Goal: Information Seeking & Learning: Find specific page/section

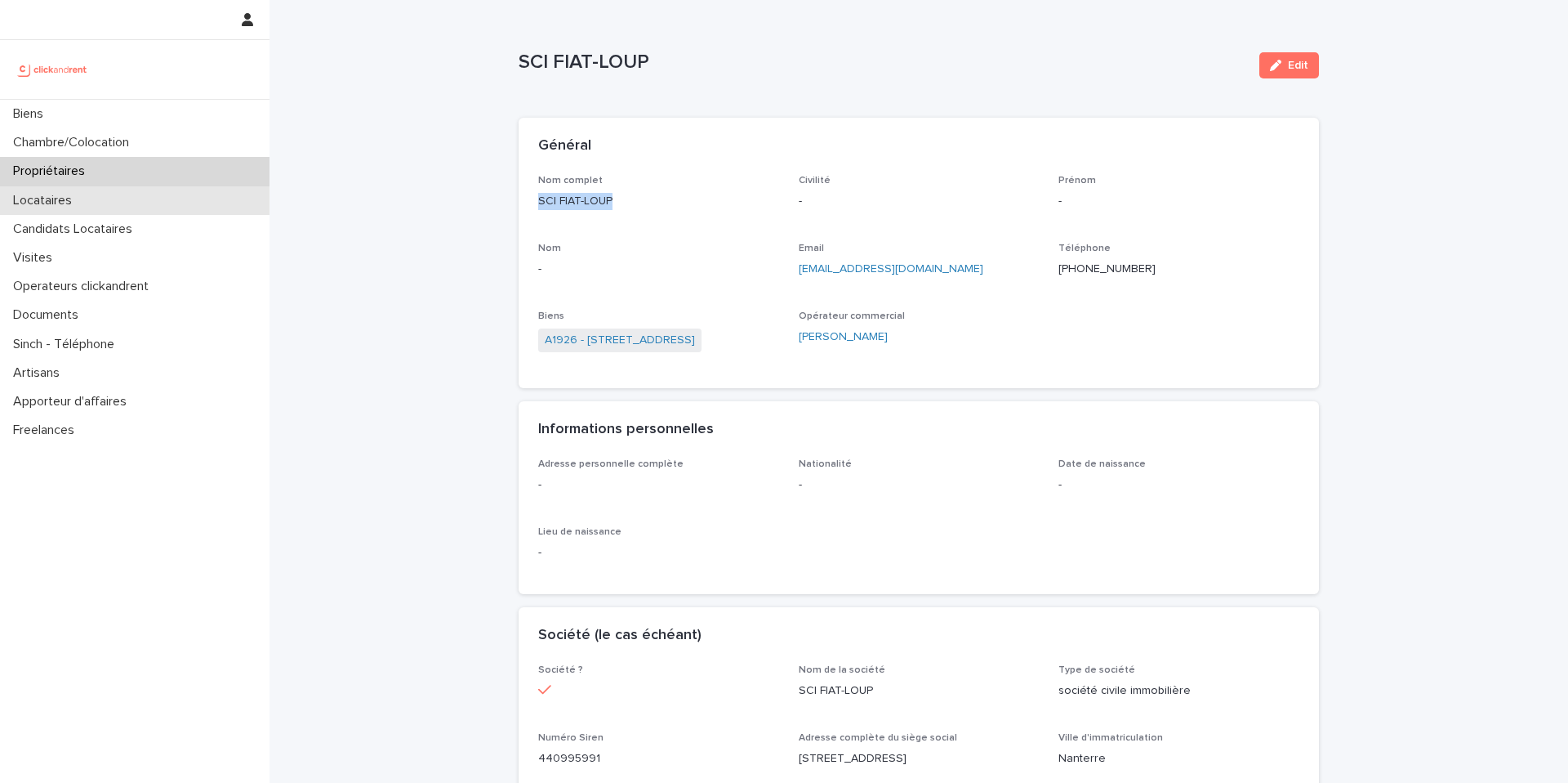
click at [141, 204] on div "Locataires" at bounding box center [135, 200] width 270 height 28
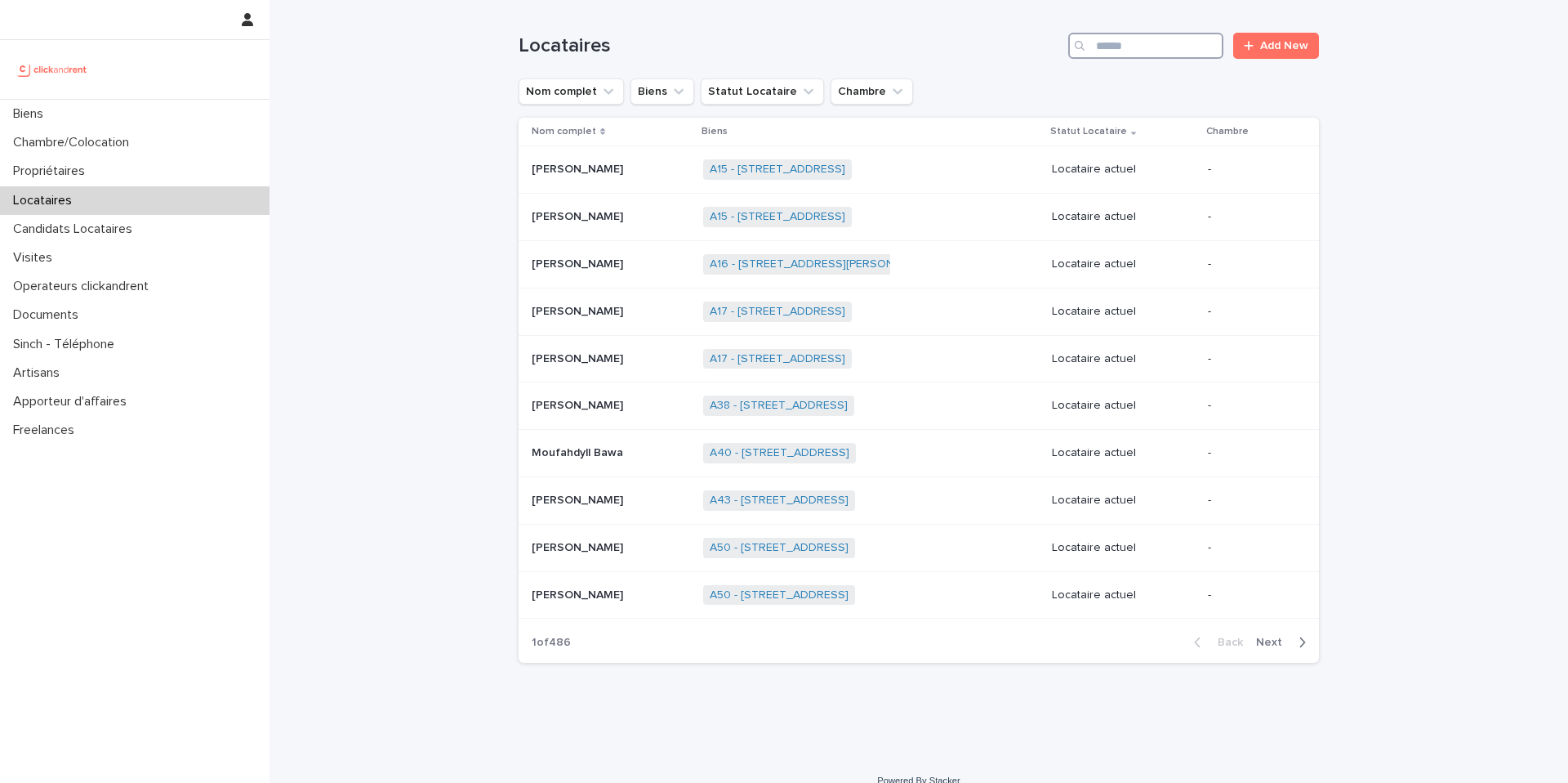
click at [1138, 49] on input "Search" at bounding box center [1146, 46] width 155 height 26
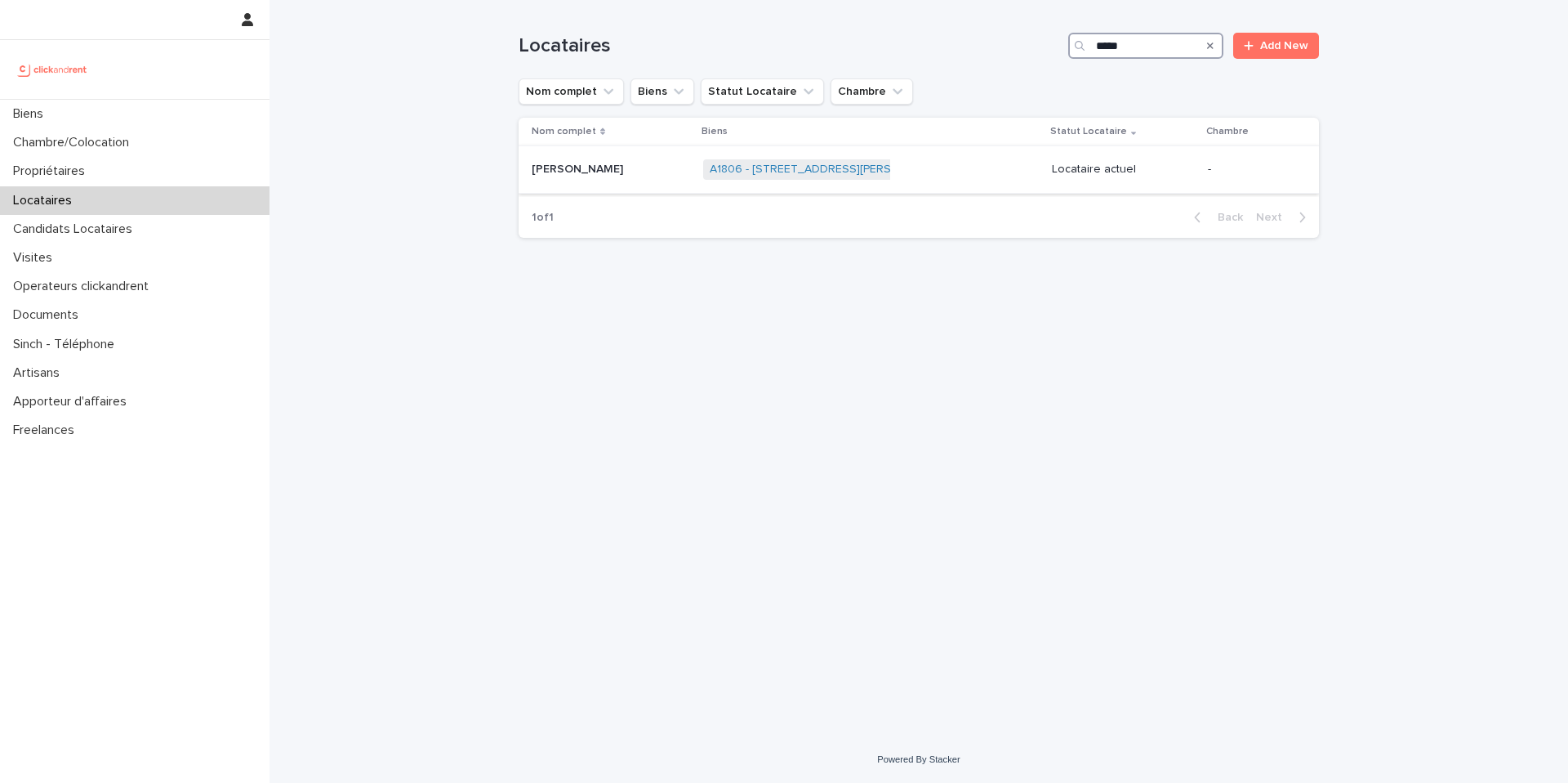
type input "*****"
click at [892, 177] on div "A1806 - [STREET_ADDRESS][PERSON_NAME] + 0" at bounding box center [871, 169] width 336 height 34
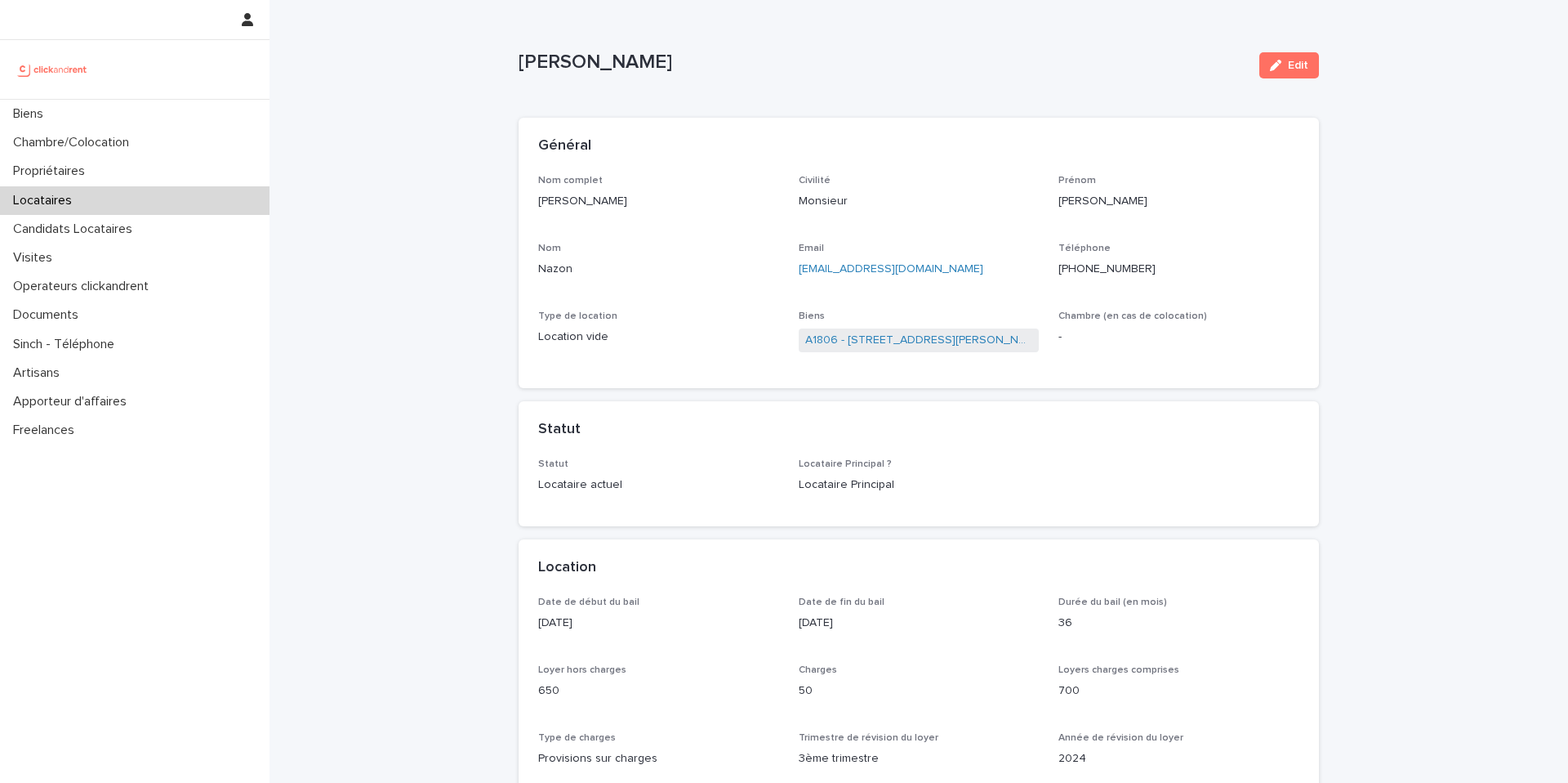
click at [774, 322] on p "Type de location" at bounding box center [658, 316] width 240 height 12
click at [872, 345] on link "A1806 - [STREET_ADDRESS][PERSON_NAME]" at bounding box center [918, 341] width 228 height 17
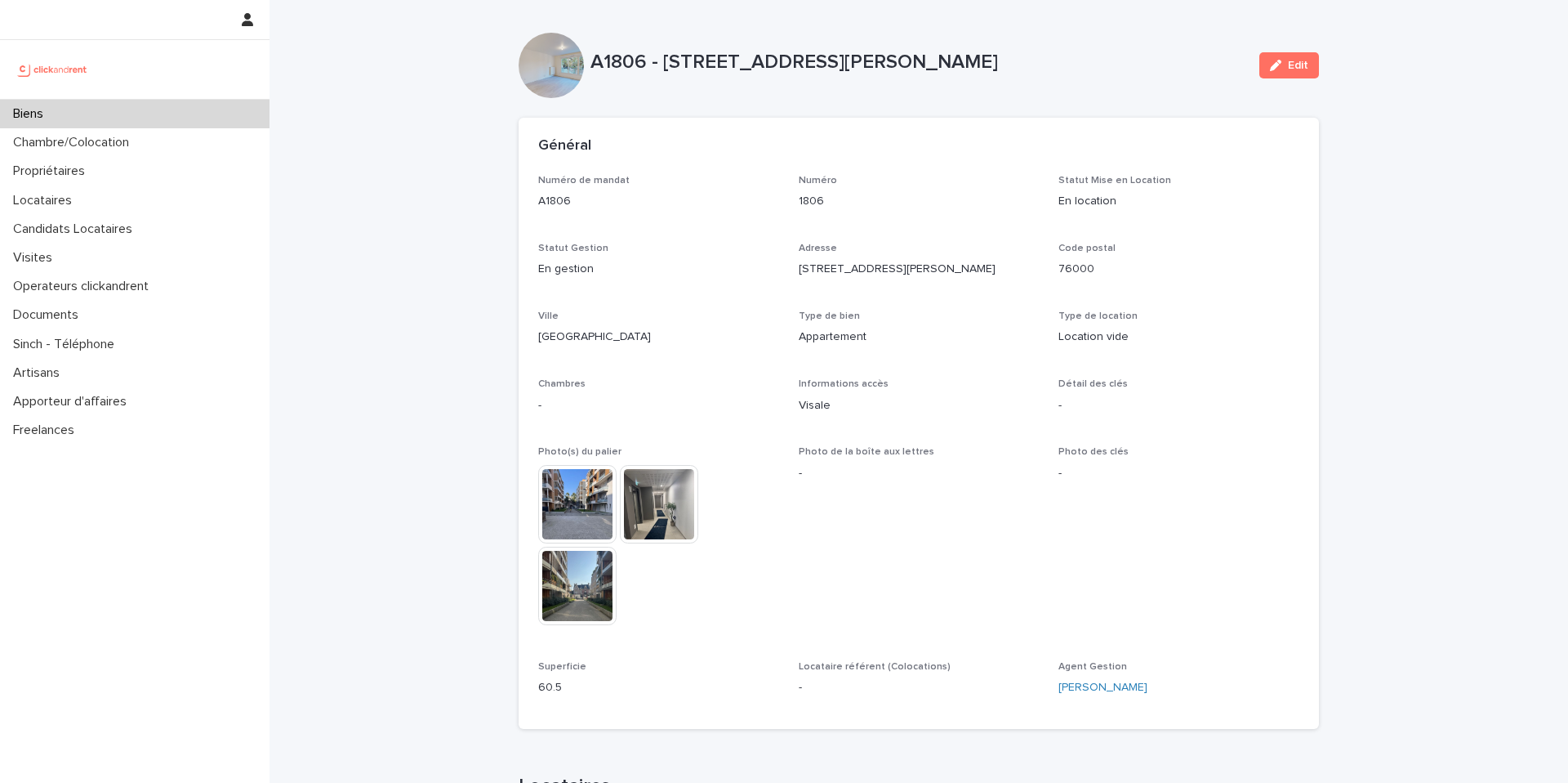
click at [1104, 337] on p "Location vide" at bounding box center [1178, 338] width 240 height 17
copy p "Location vide"
click at [152, 199] on div "Locataires" at bounding box center [135, 200] width 270 height 28
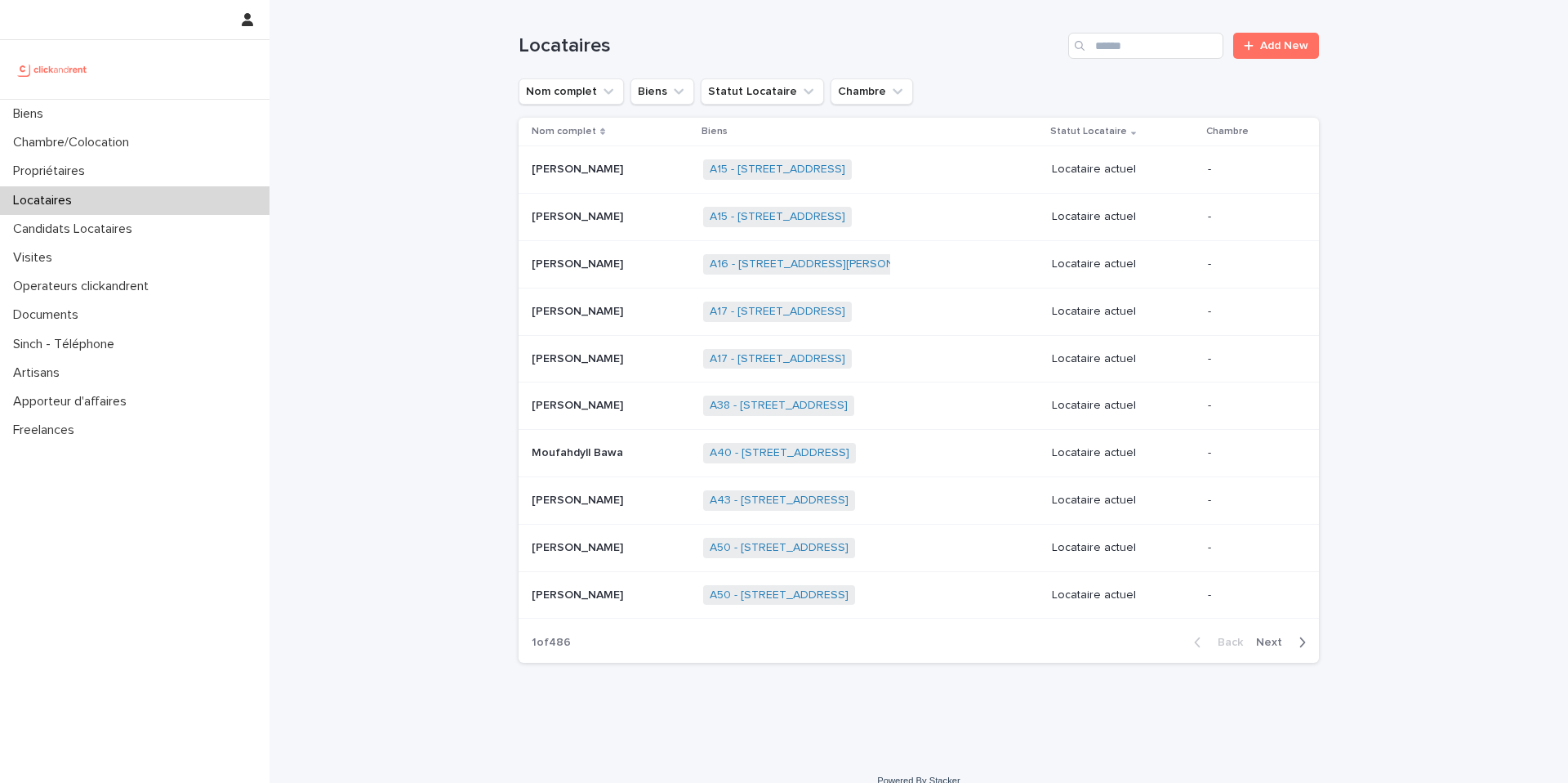
click at [1165, 64] on div "Locataires Add New" at bounding box center [918, 39] width 800 height 79
click at [1158, 52] on input "Search" at bounding box center [1146, 46] width 155 height 26
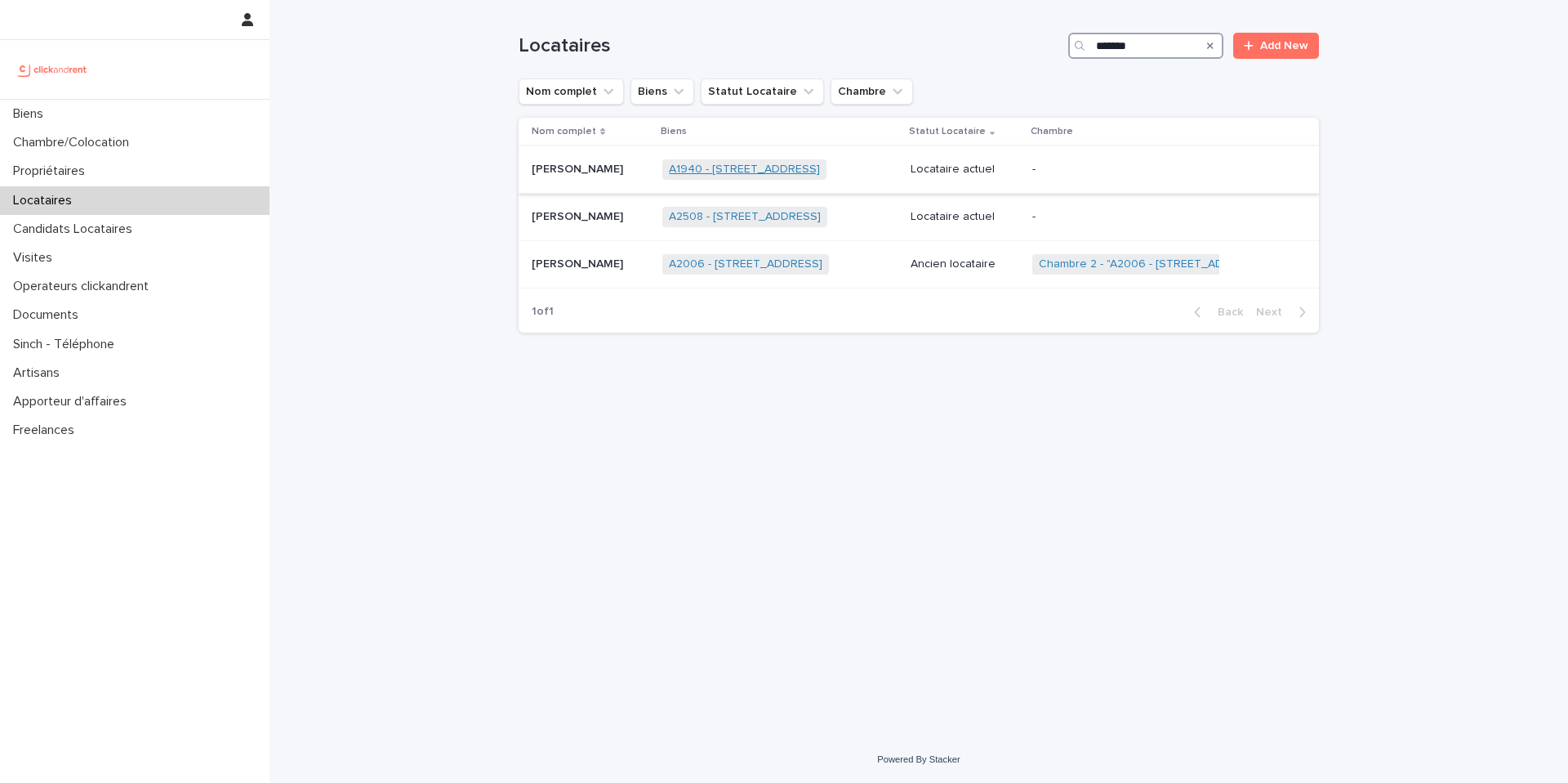
type input "*******"
click at [784, 168] on link "A1940 - [STREET_ADDRESS]" at bounding box center [745, 170] width 151 height 14
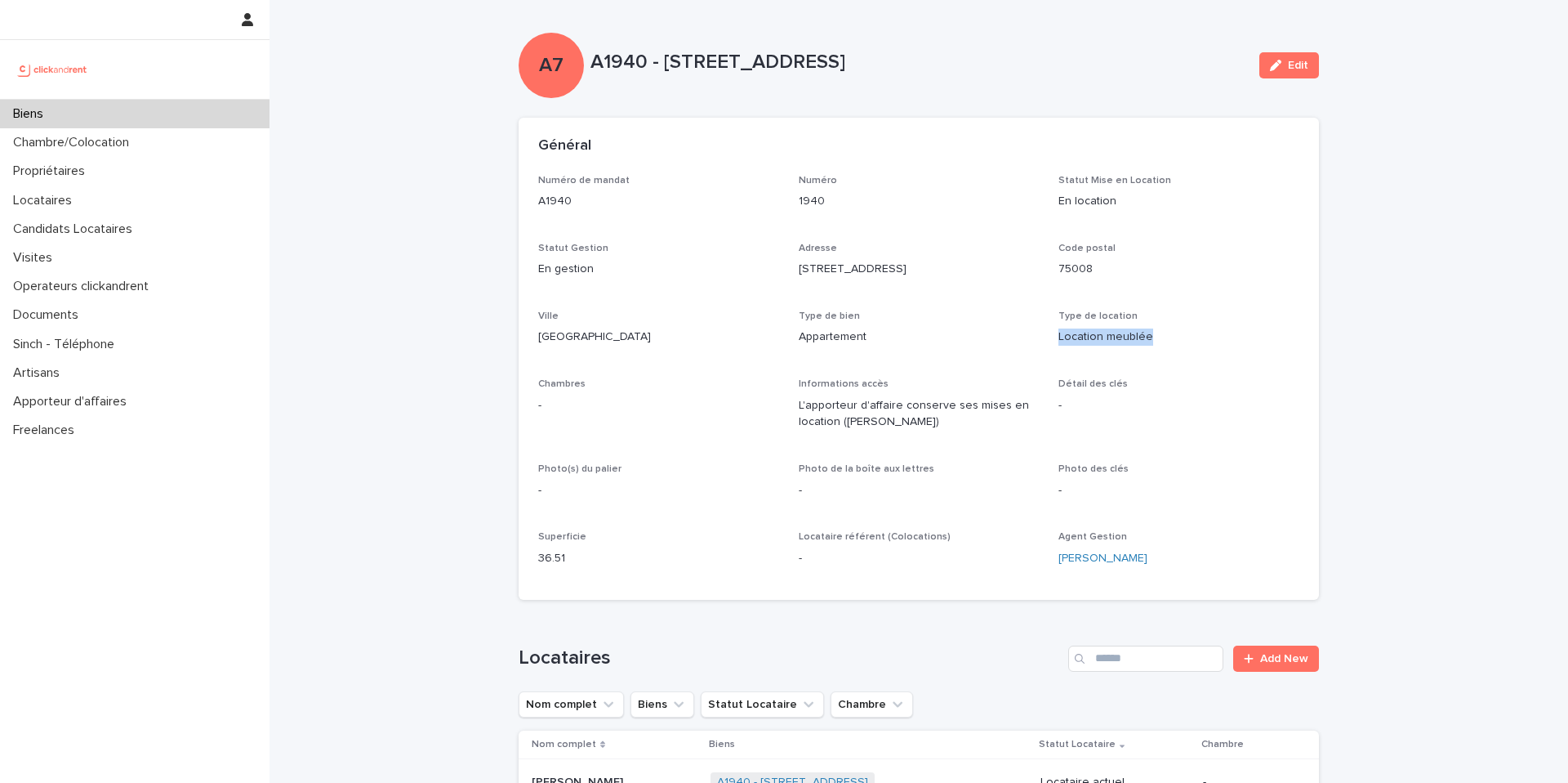
drag, startPoint x: 1157, startPoint y: 340, endPoint x: 1052, endPoint y: 339, distance: 105.0
click at [1052, 339] on div "Numéro de mandat A1940 Numéro 1940 Statut Mise en Location En location Statut G…" at bounding box center [918, 377] width 761 height 406
copy p "Location meublée"
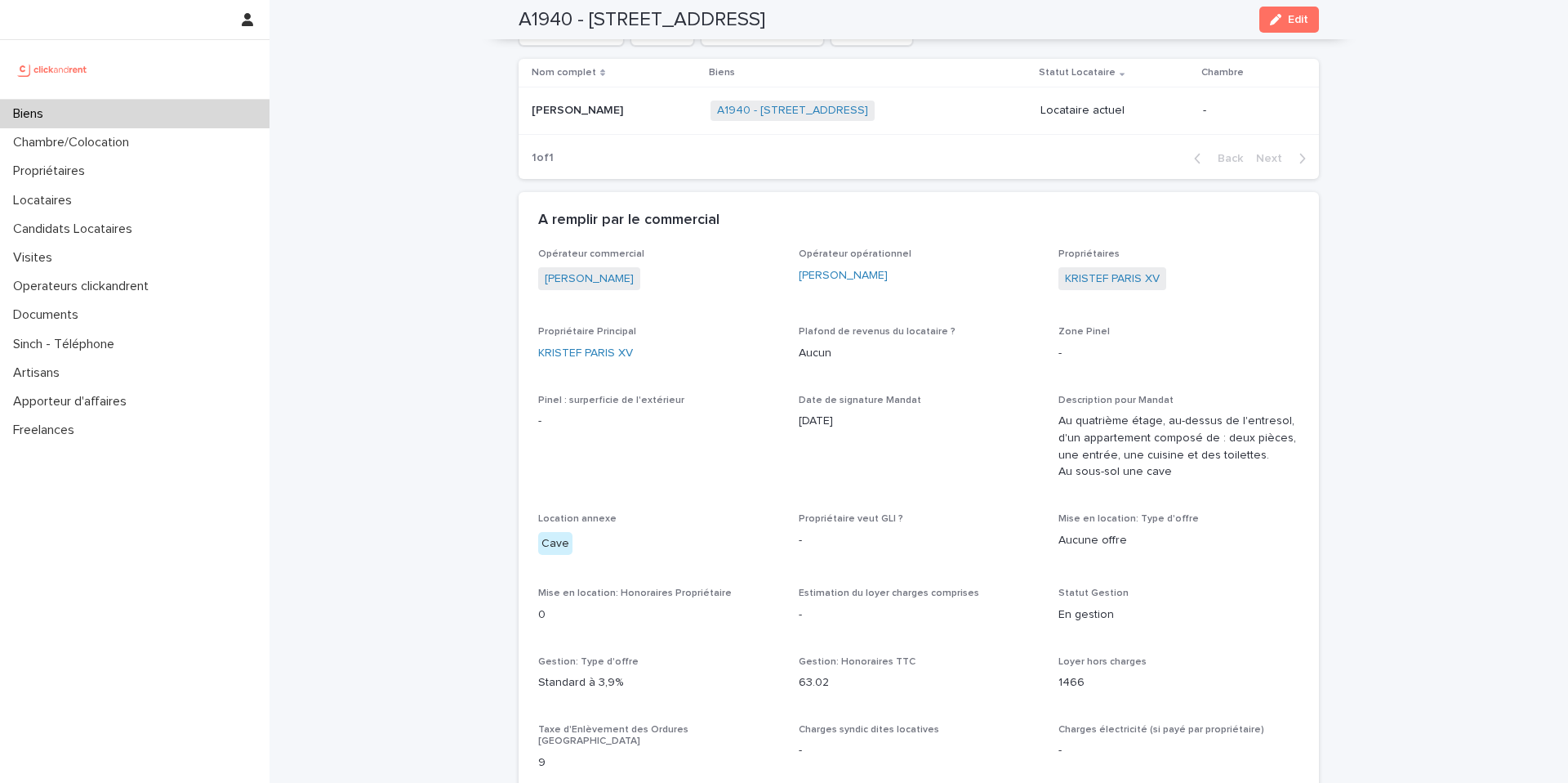
scroll to position [680, 0]
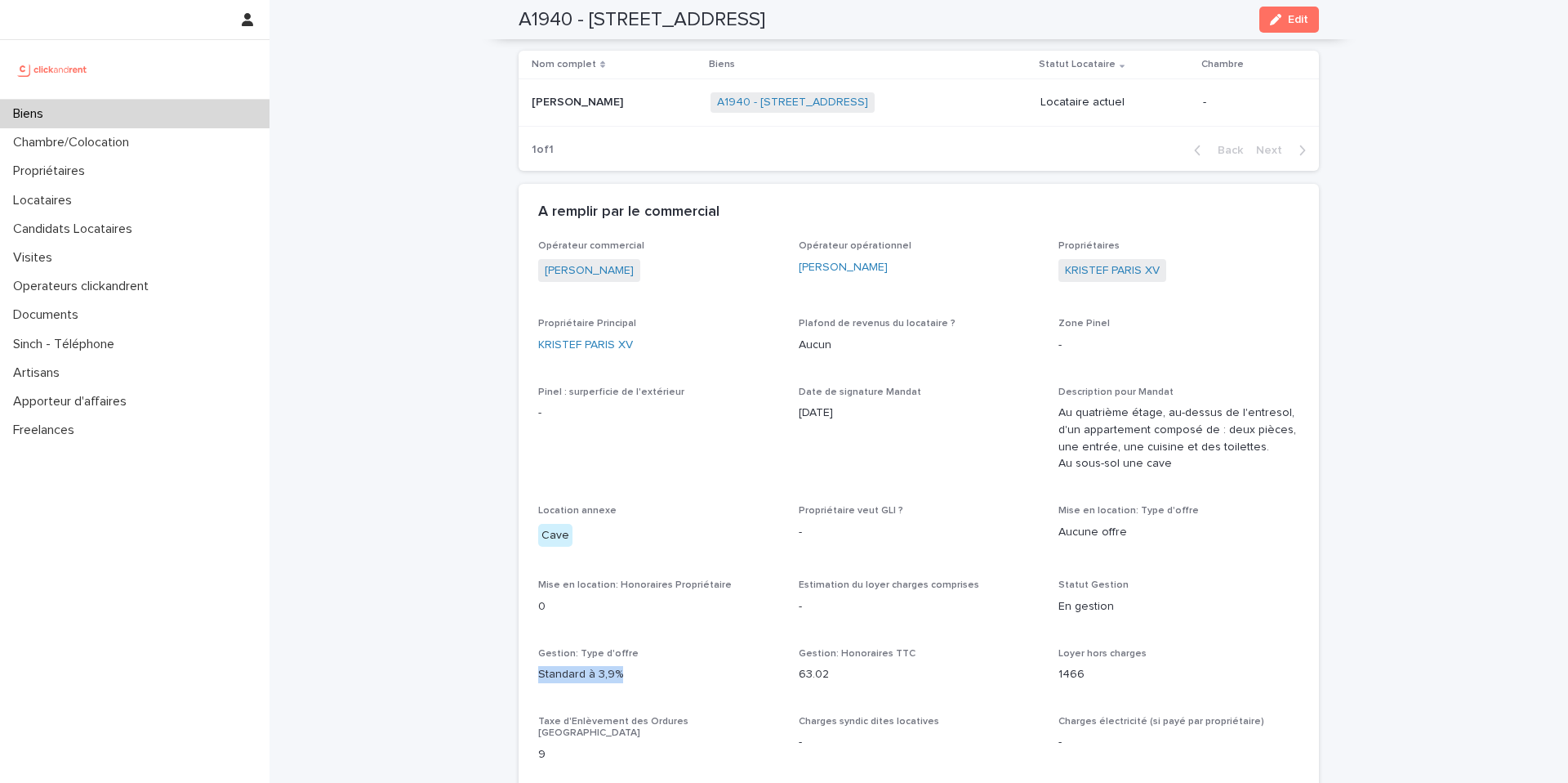
drag, startPoint x: 624, startPoint y: 670, endPoint x: 510, endPoint y: 671, distance: 114.0
copy p "Standard à 3,9%"
click at [106, 104] on div "Biens" at bounding box center [135, 114] width 270 height 28
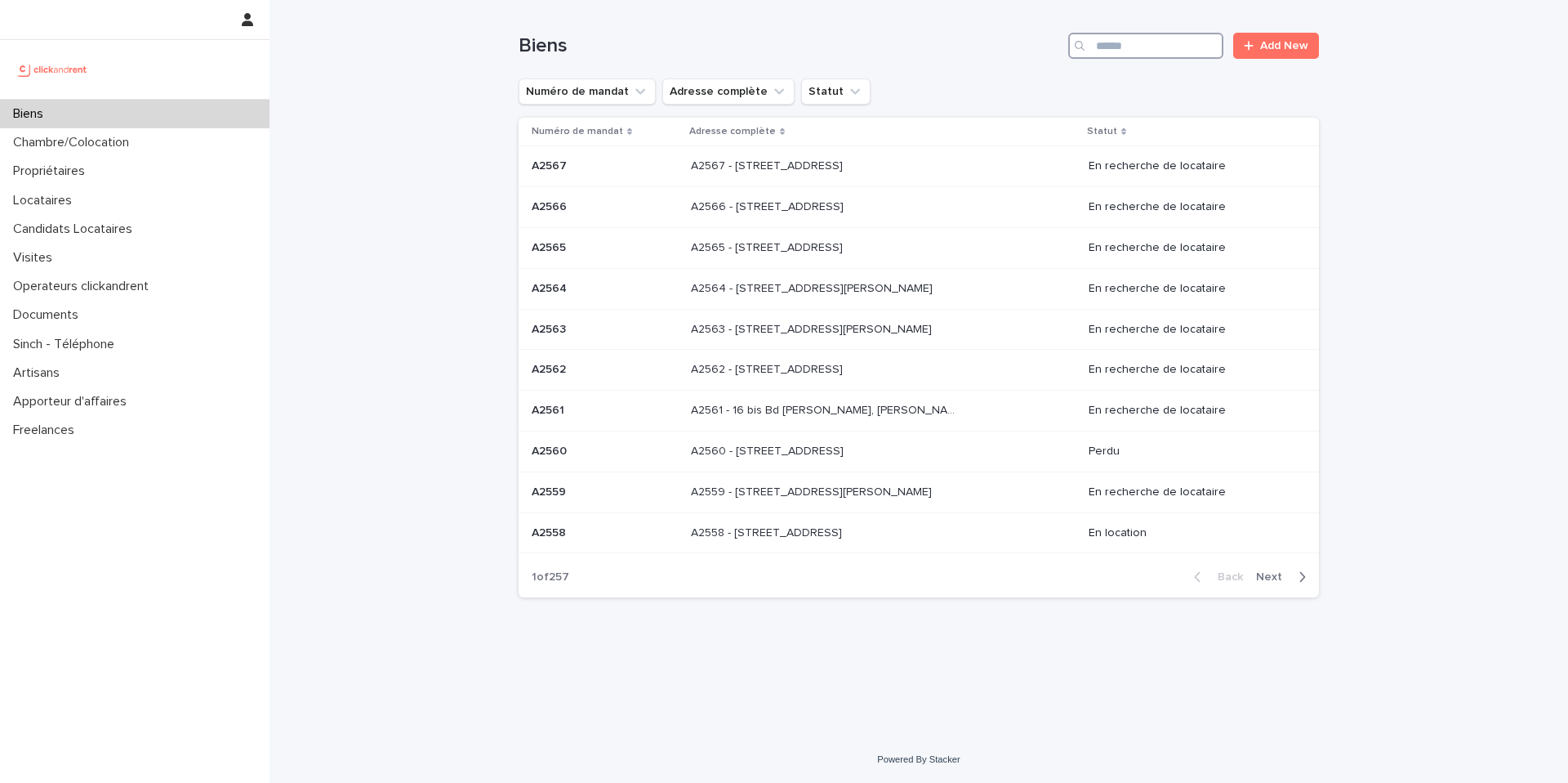
click at [1146, 56] on input "Search" at bounding box center [1146, 46] width 155 height 26
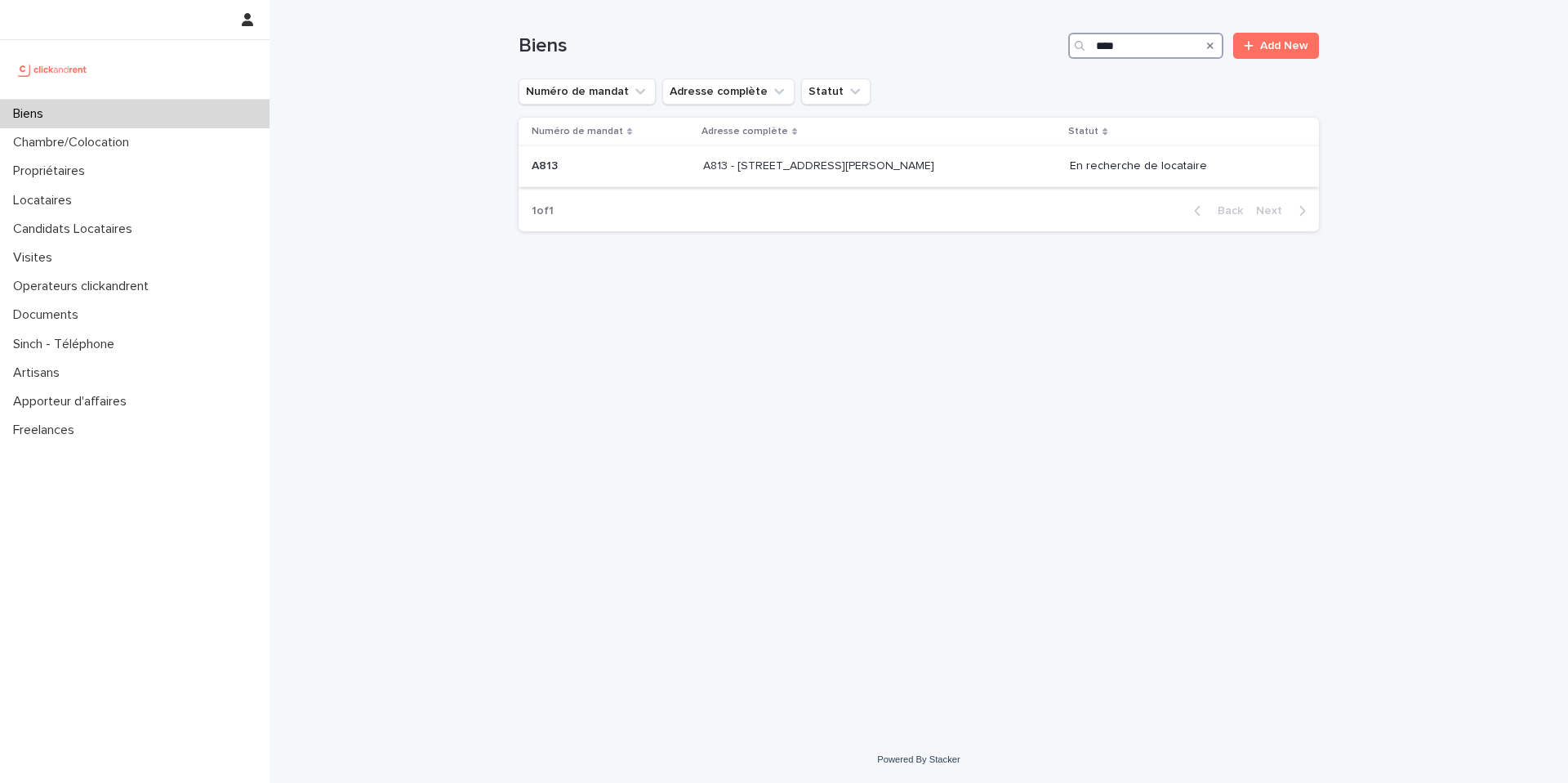
type input "****"
click at [975, 157] on div "A813 - 67 rue Barthélémy Danjou, Boulogne-Billancourt 92100 A813 - 67 rue Barth…" at bounding box center [880, 166] width 354 height 27
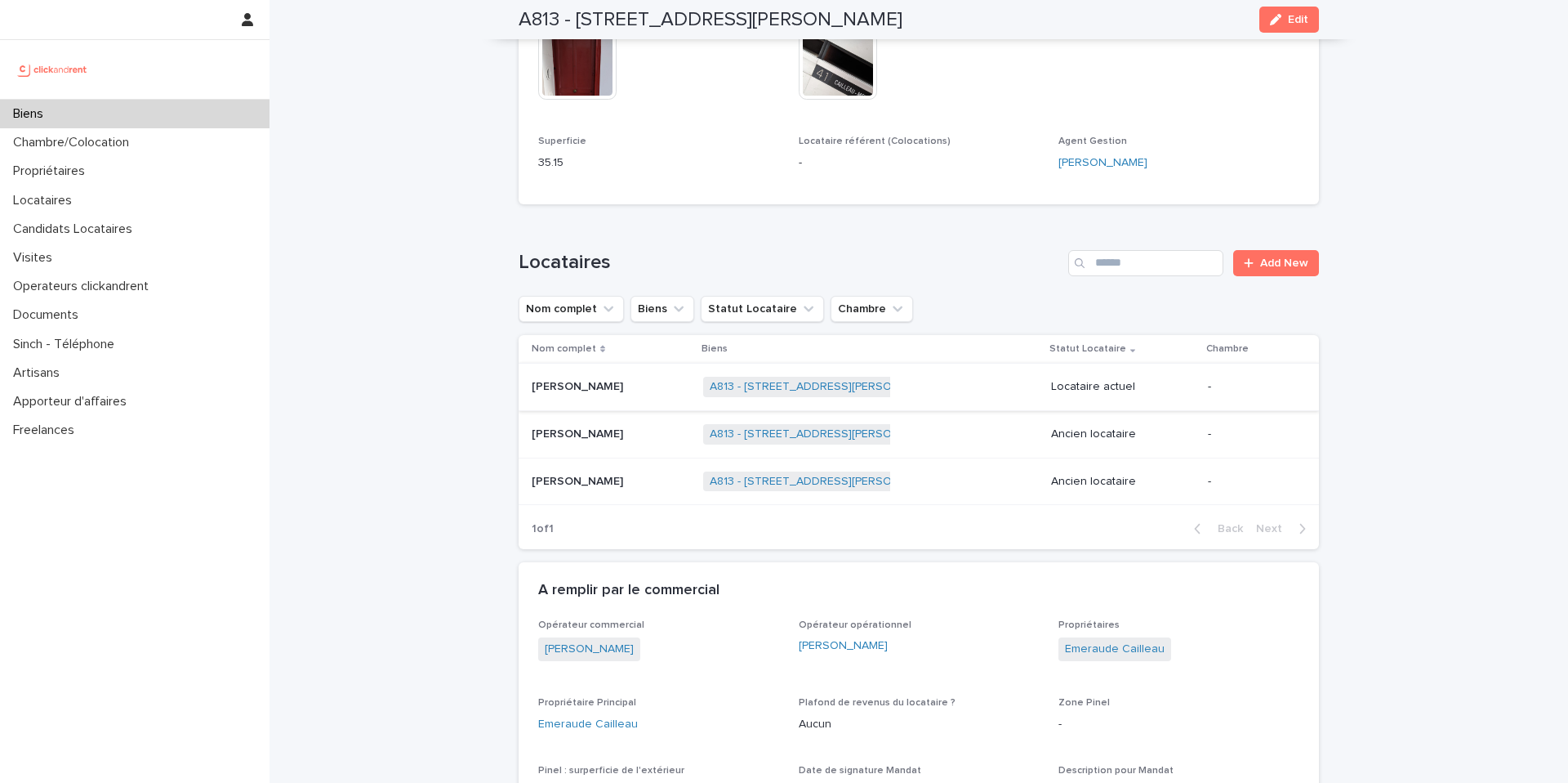
scroll to position [714, 0]
click at [574, 377] on p "Maria Pothoulaki" at bounding box center [579, 386] width 95 height 17
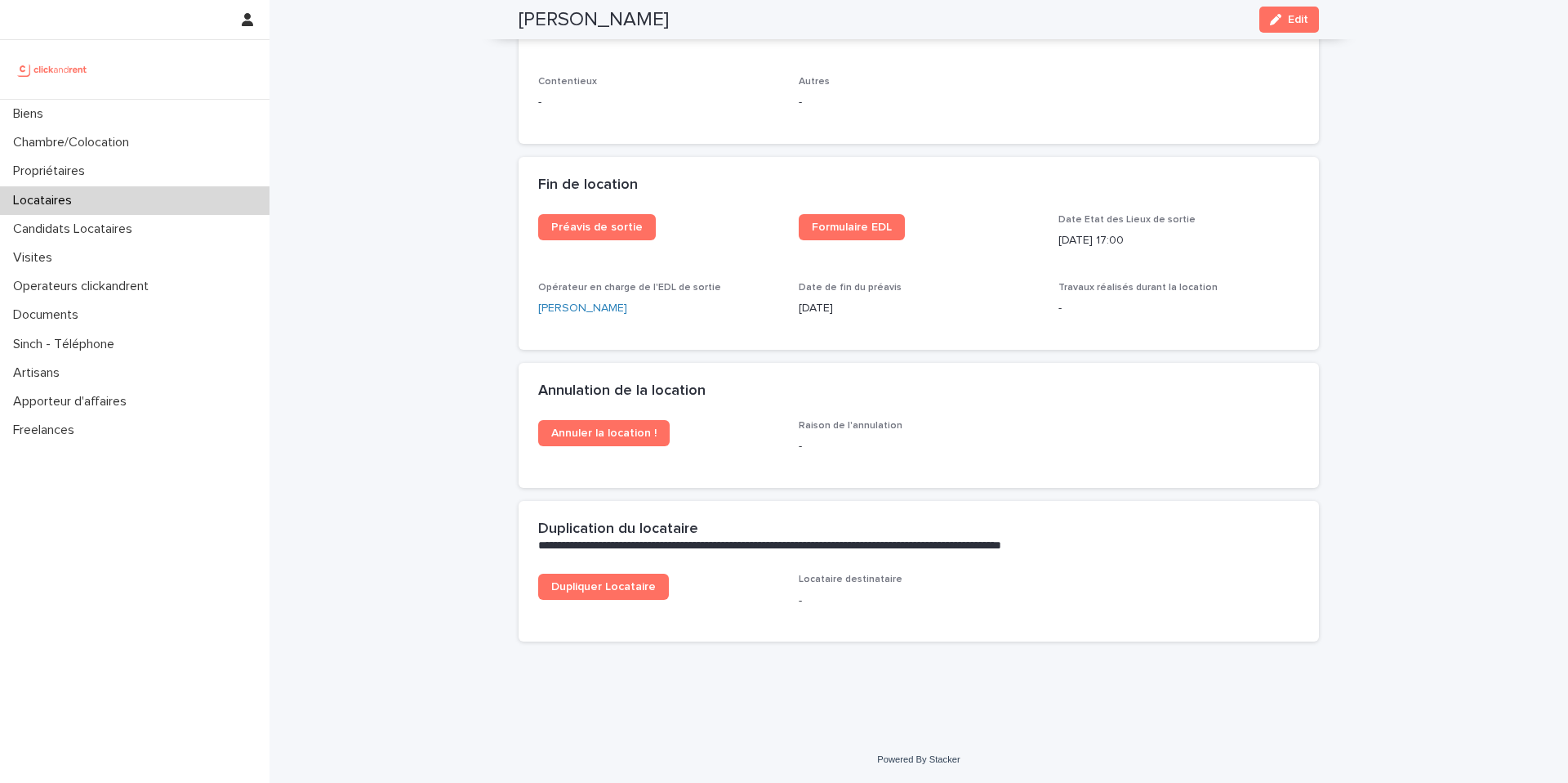
scroll to position [1991, 0]
click at [118, 189] on div "Locataires" at bounding box center [135, 200] width 270 height 28
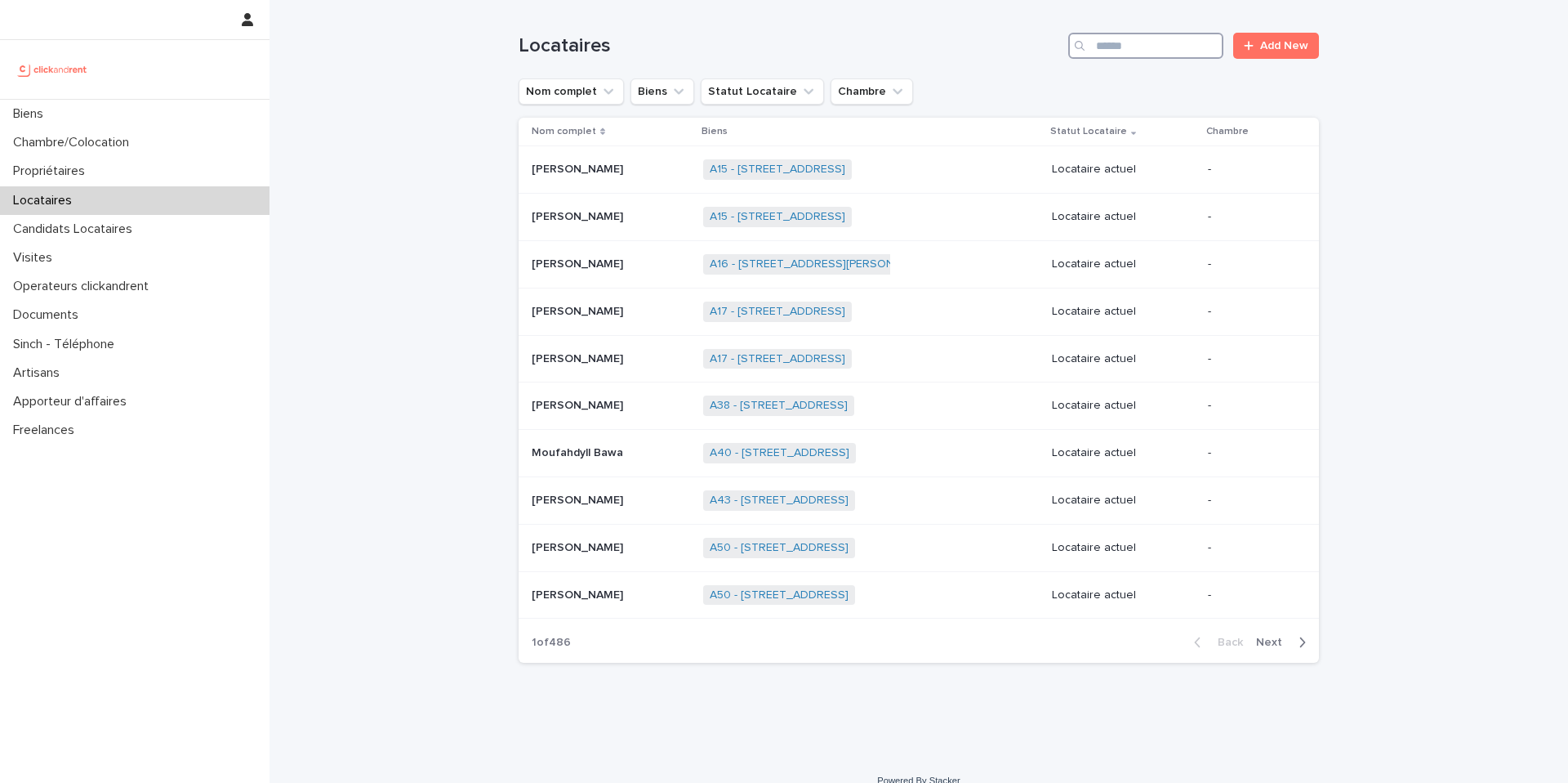
click at [1127, 44] on input "Search" at bounding box center [1146, 46] width 155 height 26
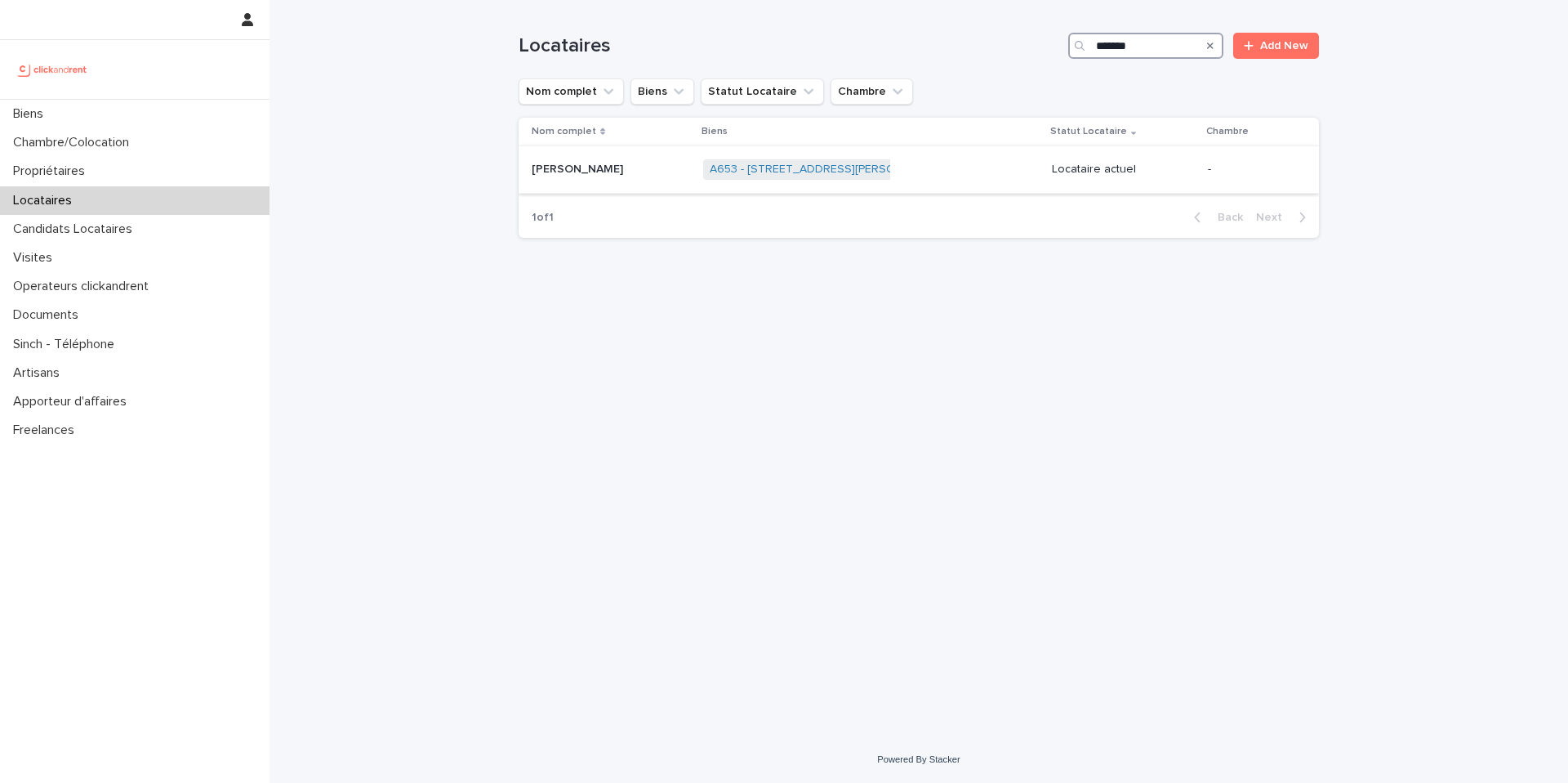
type input "*******"
click at [949, 174] on div "A653 - 4 rue Ambroise Croizat, Alfortville 94140 + 0" at bounding box center [871, 169] width 336 height 34
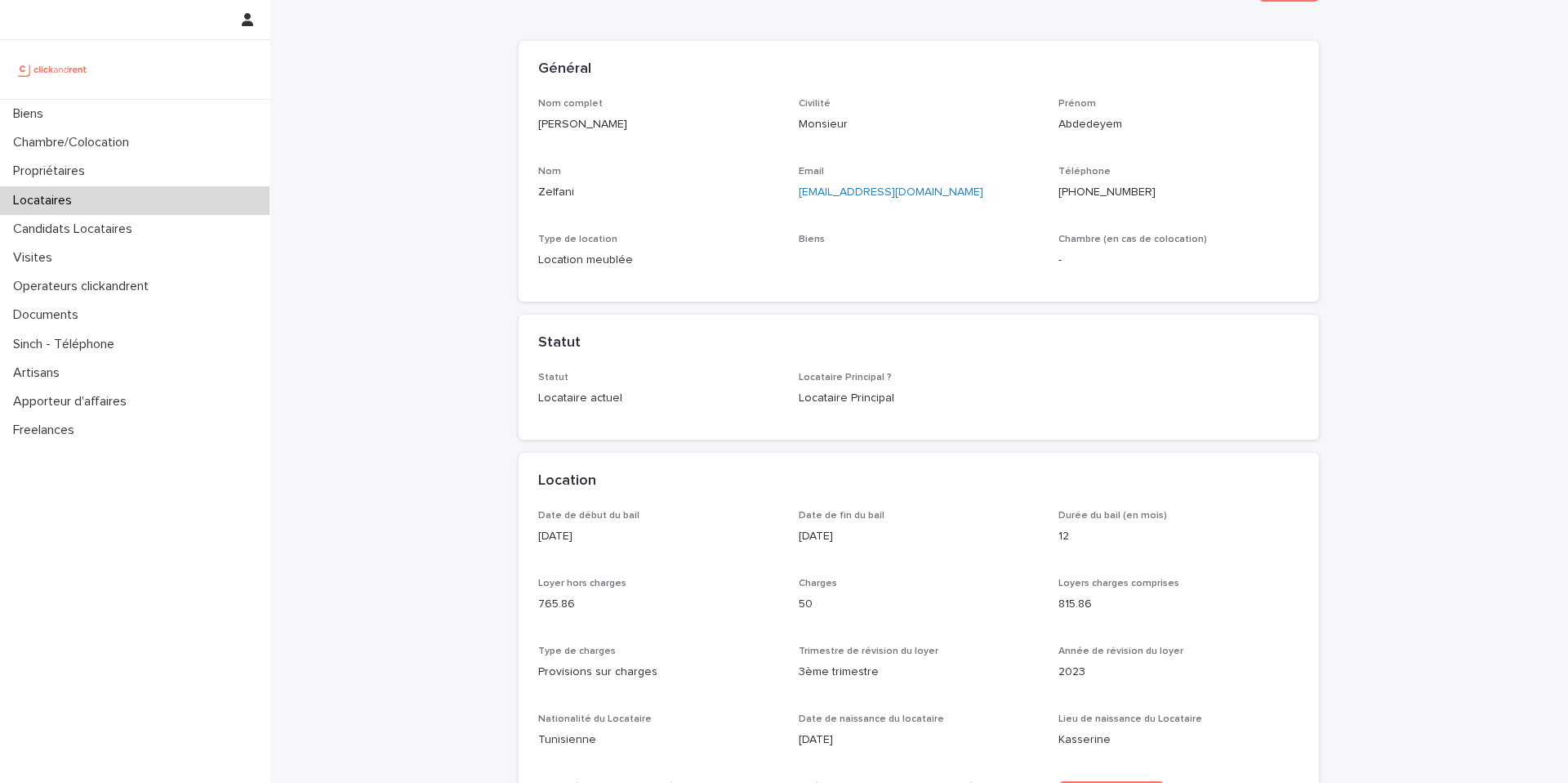
scroll to position [81, 0]
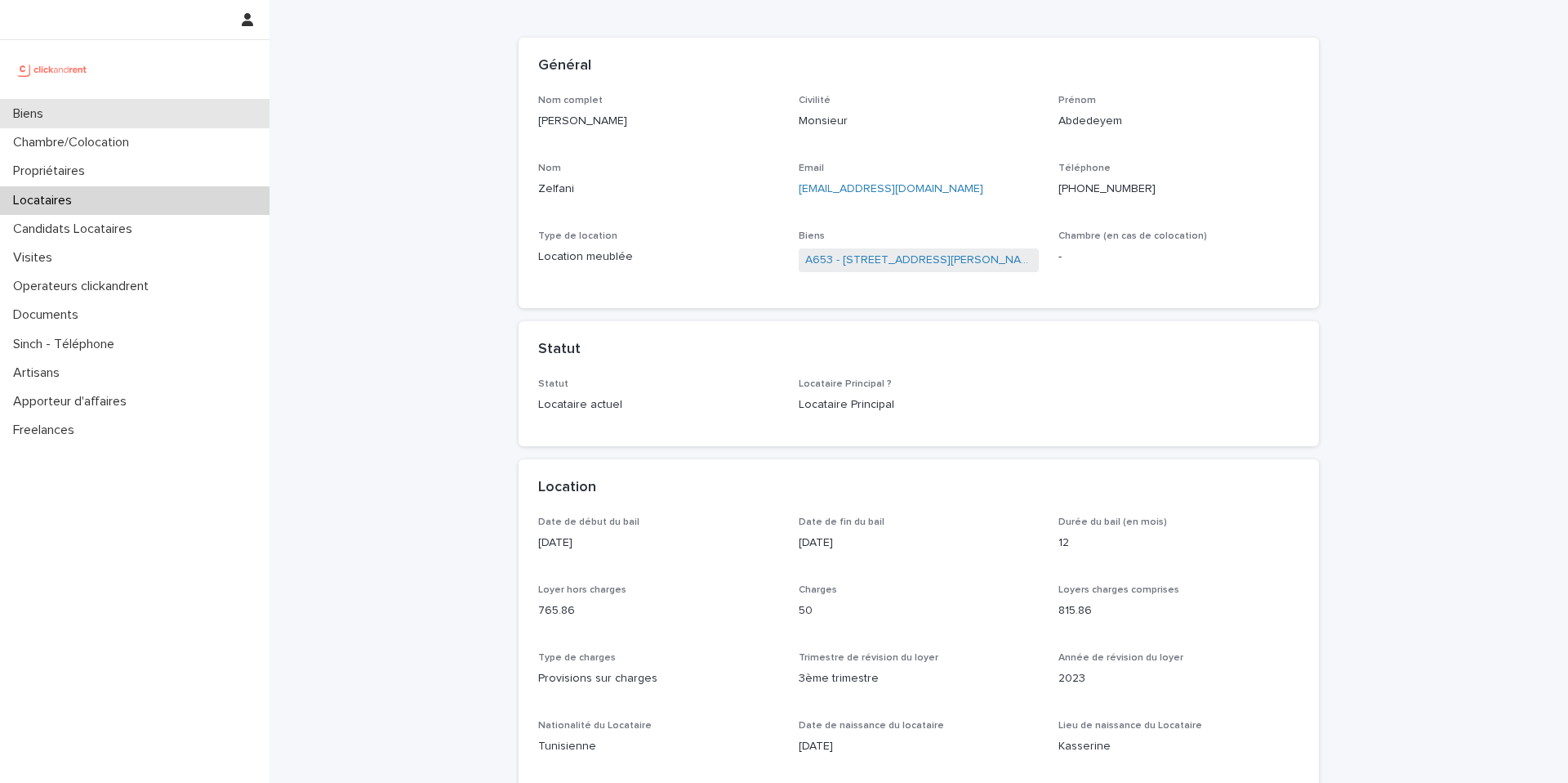
click at [105, 105] on div "Biens" at bounding box center [135, 114] width 270 height 28
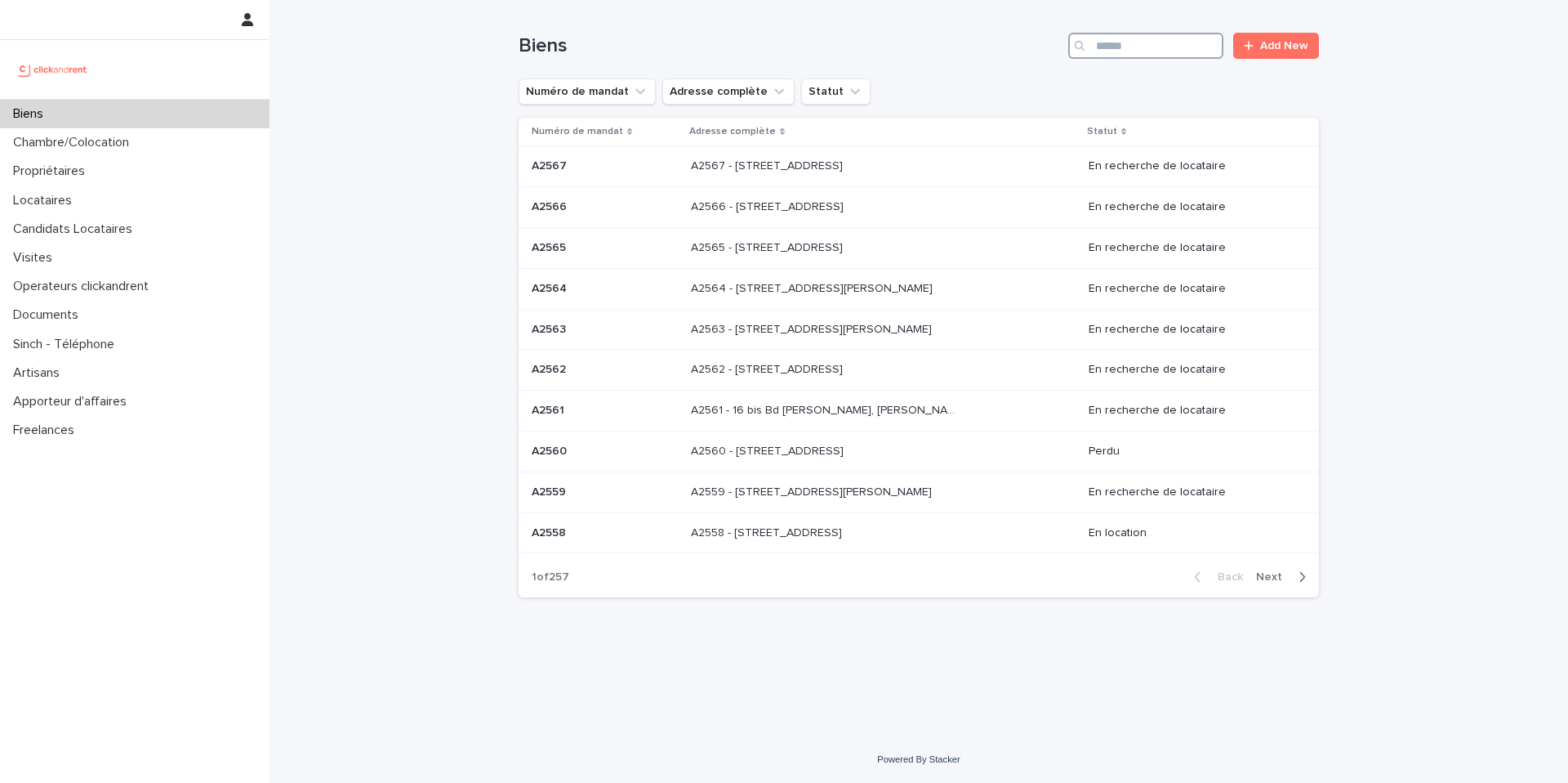
click at [1140, 44] on input "Search" at bounding box center [1146, 46] width 155 height 26
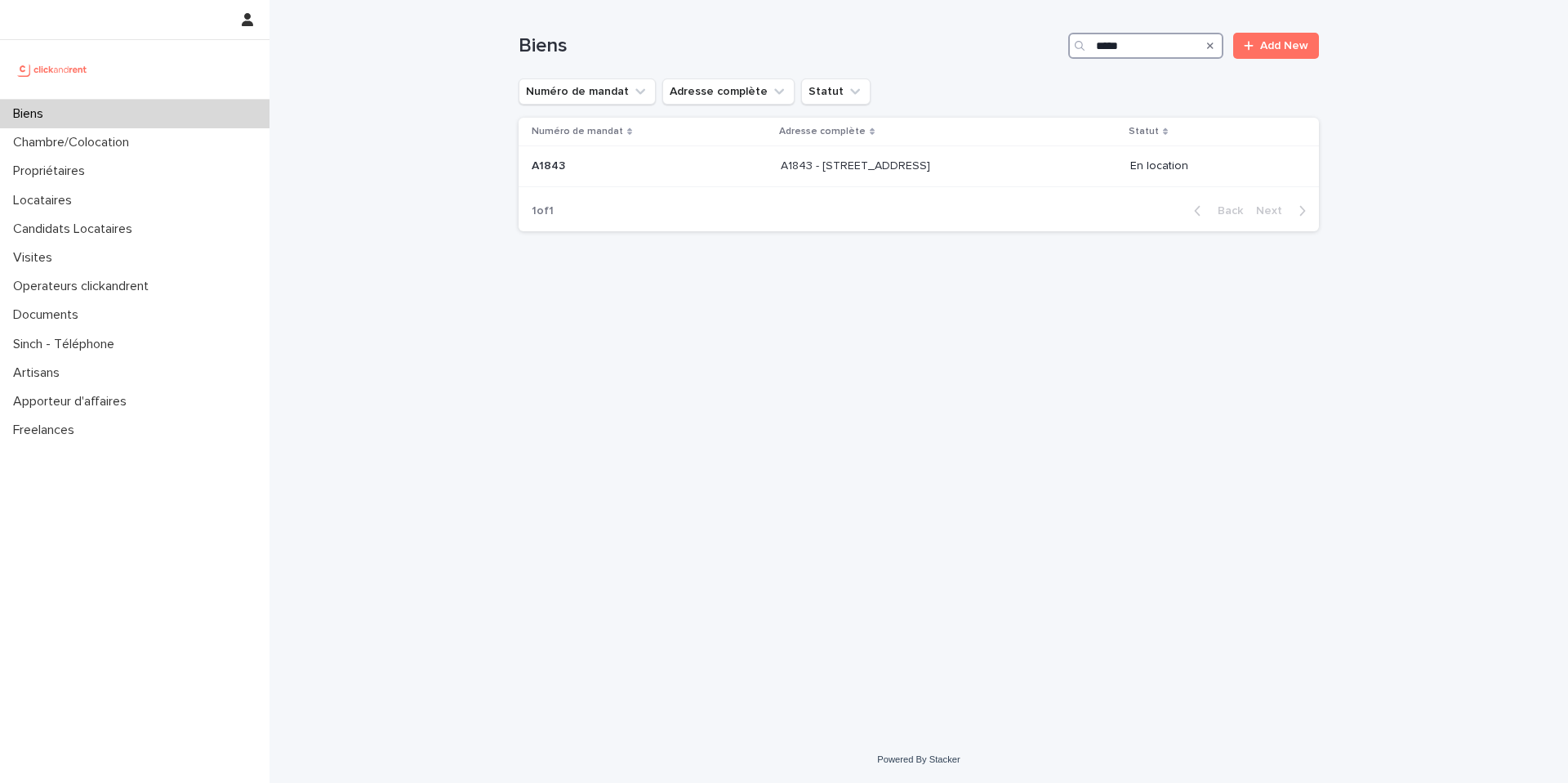
type input "*****"
click at [1007, 160] on p at bounding box center [916, 166] width 272 height 14
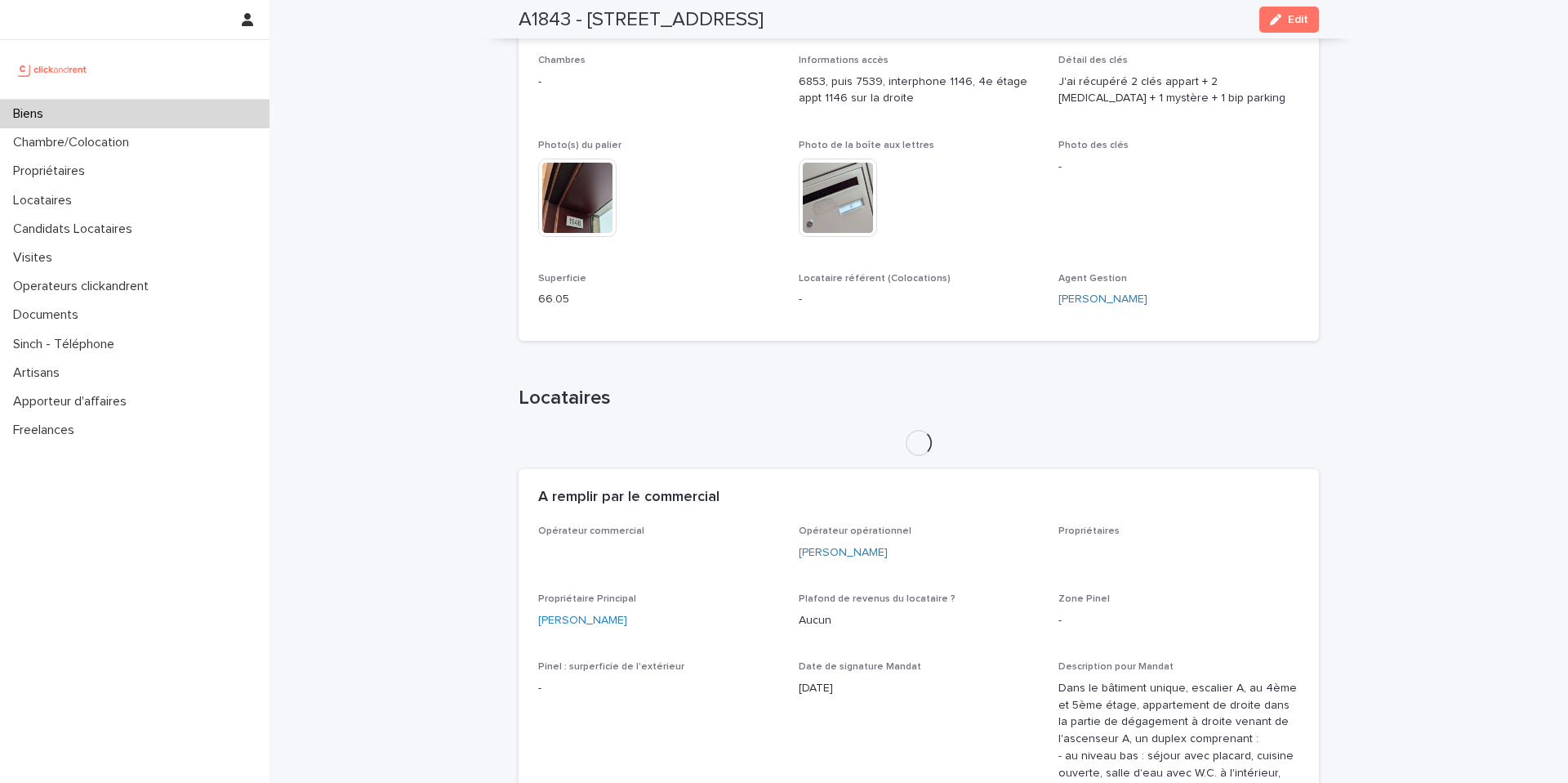
scroll to position [360, 0]
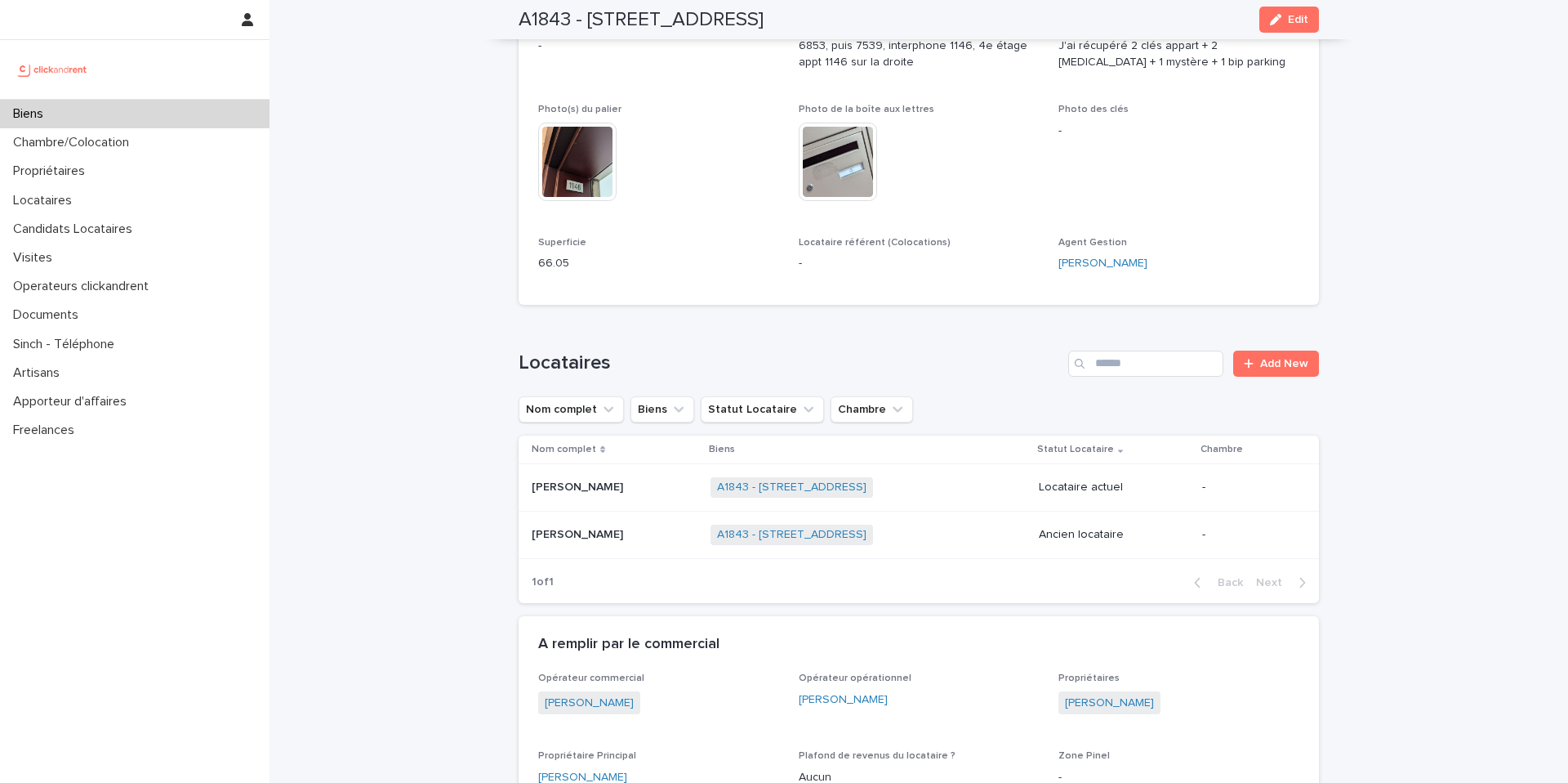
click at [592, 485] on p "Odile Casoli" at bounding box center [579, 486] width 95 height 17
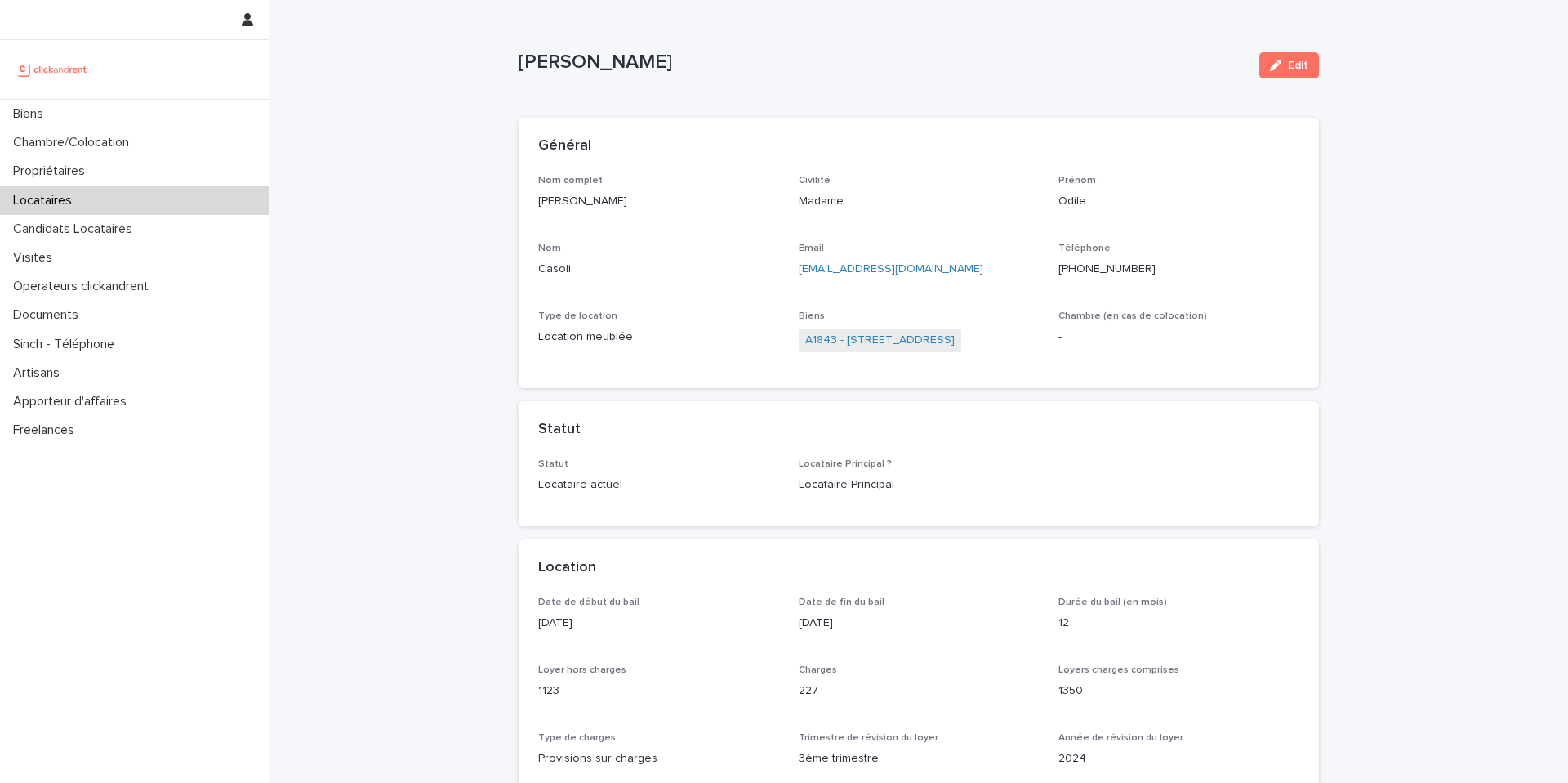
click at [1158, 264] on p "+33677455764" at bounding box center [1178, 270] width 240 height 17
copy ringoverc2c-number-84e06f14122c "+33677455764"
click at [99, 199] on div "Locataires" at bounding box center [135, 200] width 270 height 28
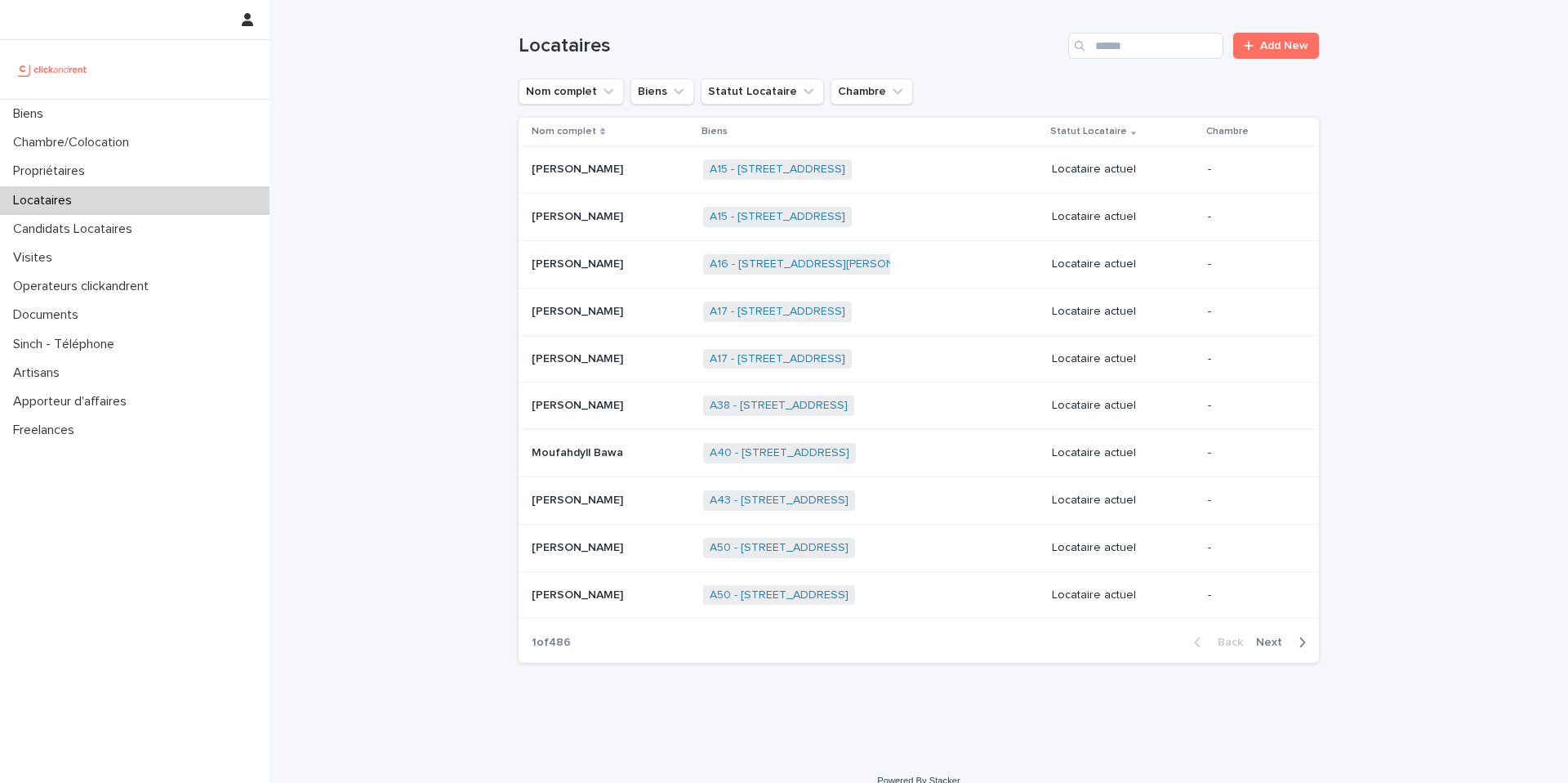
click at [1157, 62] on div "Locataires Add New" at bounding box center [918, 39] width 800 height 79
click at [1157, 40] on input "Search" at bounding box center [1146, 46] width 155 height 26
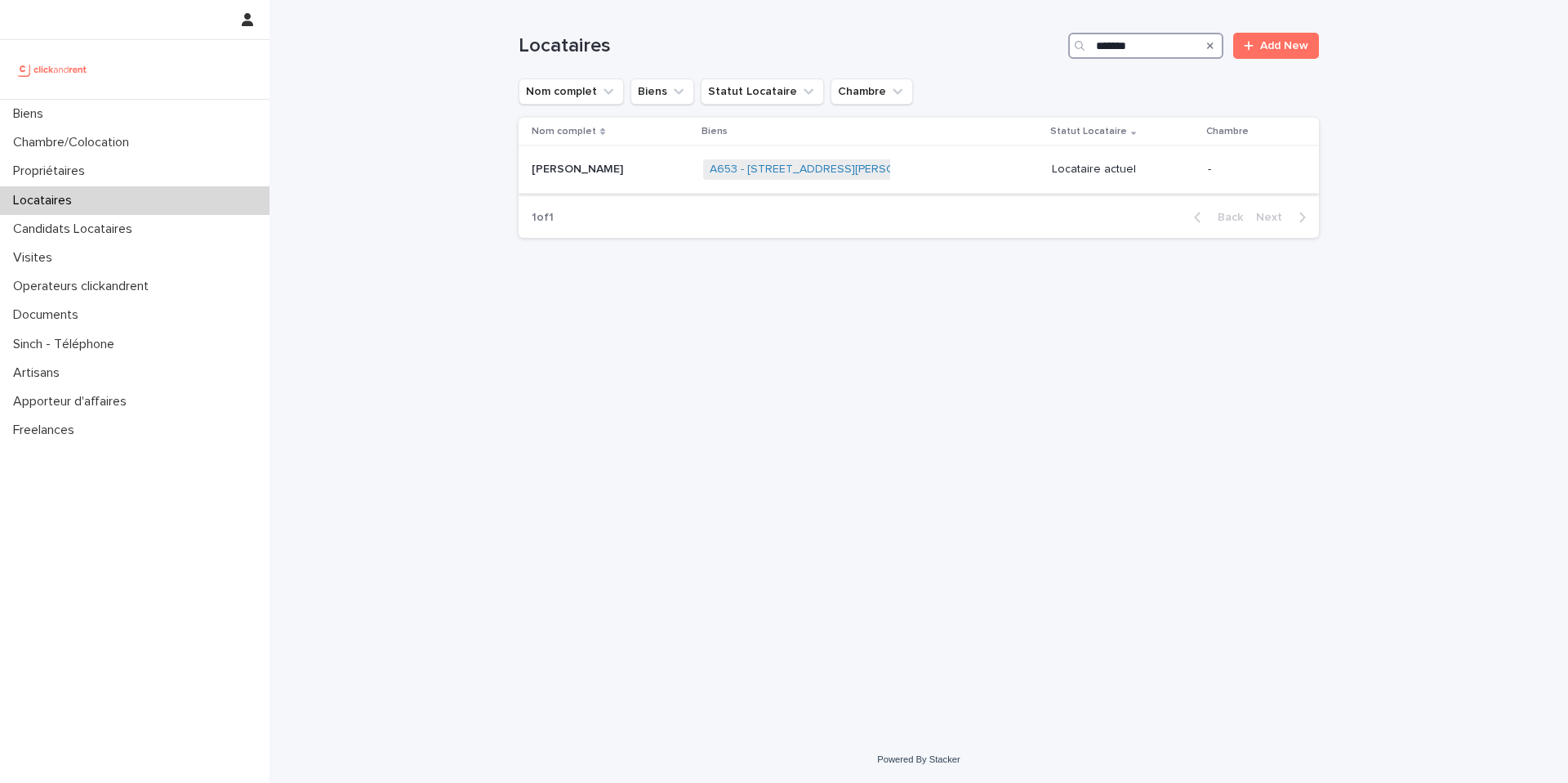
type input "*******"
click at [949, 165] on div "A653 - 4 rue Ambroise Croizat, Alfortville 94140 + 0" at bounding box center [871, 169] width 336 height 34
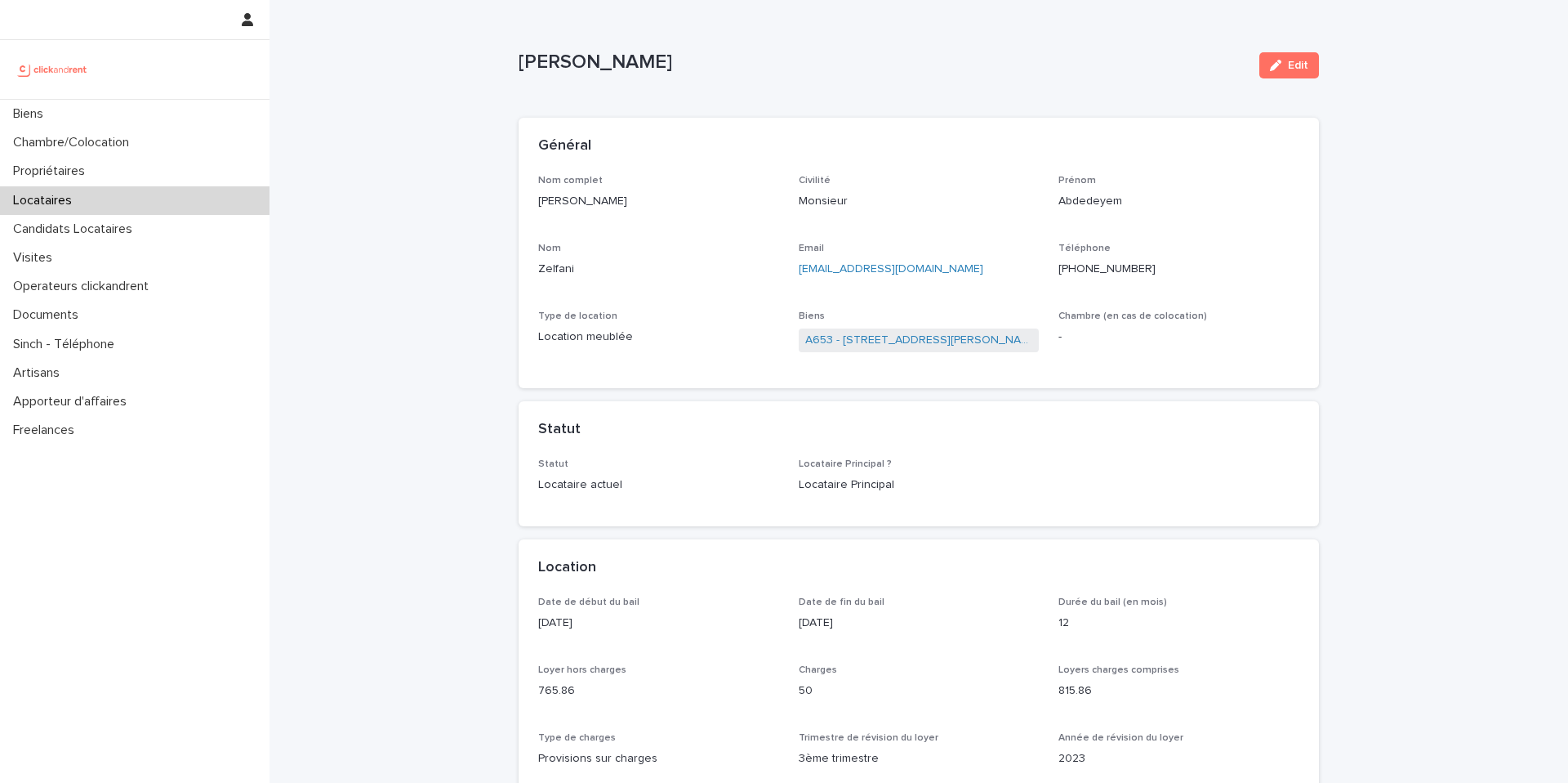
scroll to position [50, 0]
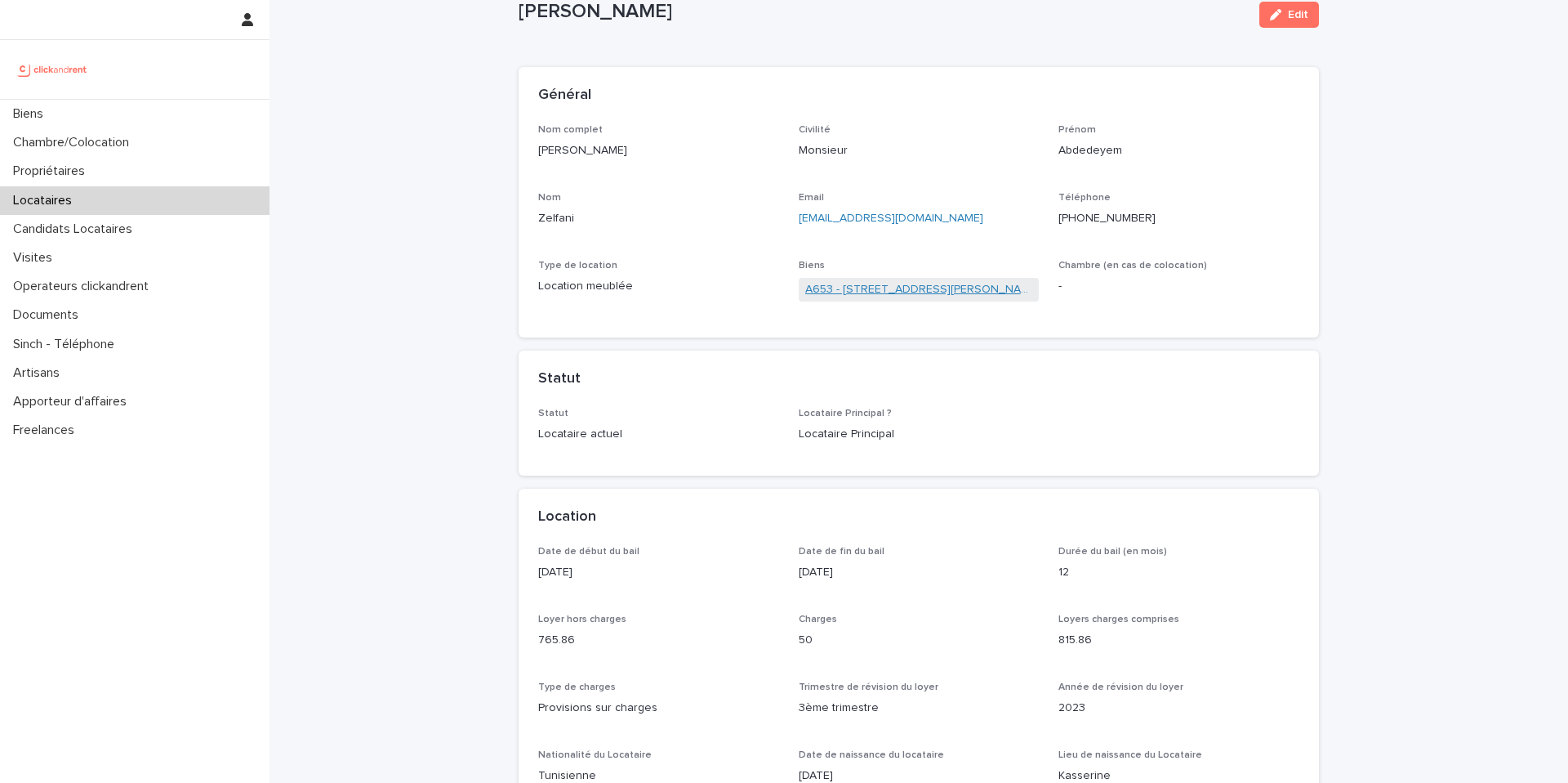
click at [914, 292] on link "A653 - 4 rue Ambroise Croizat, Alfortville 94140" at bounding box center [918, 290] width 228 height 17
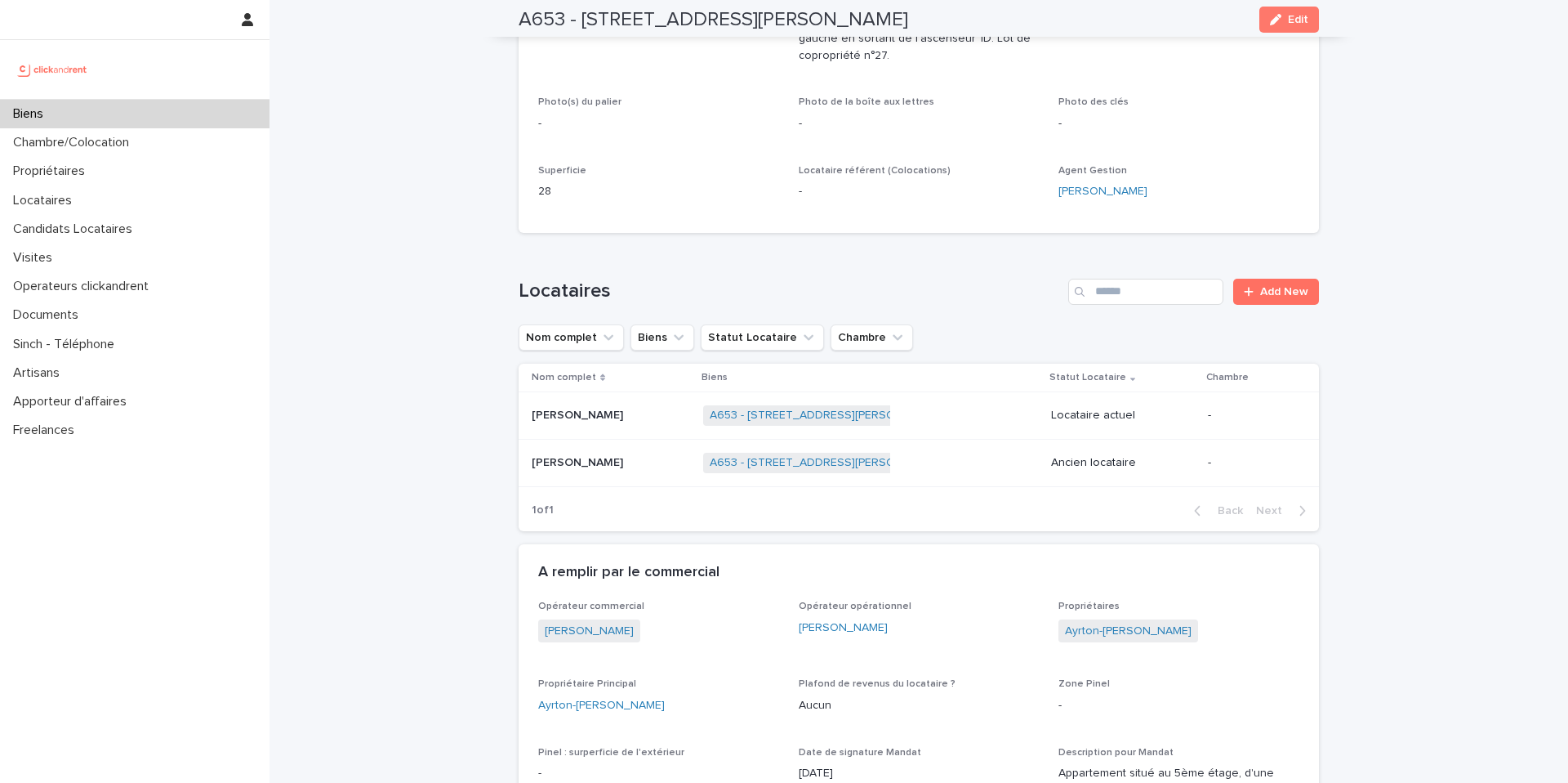
scroll to position [436, 0]
click at [602, 419] on p "Abdedeyem Zelfani" at bounding box center [579, 413] width 95 height 17
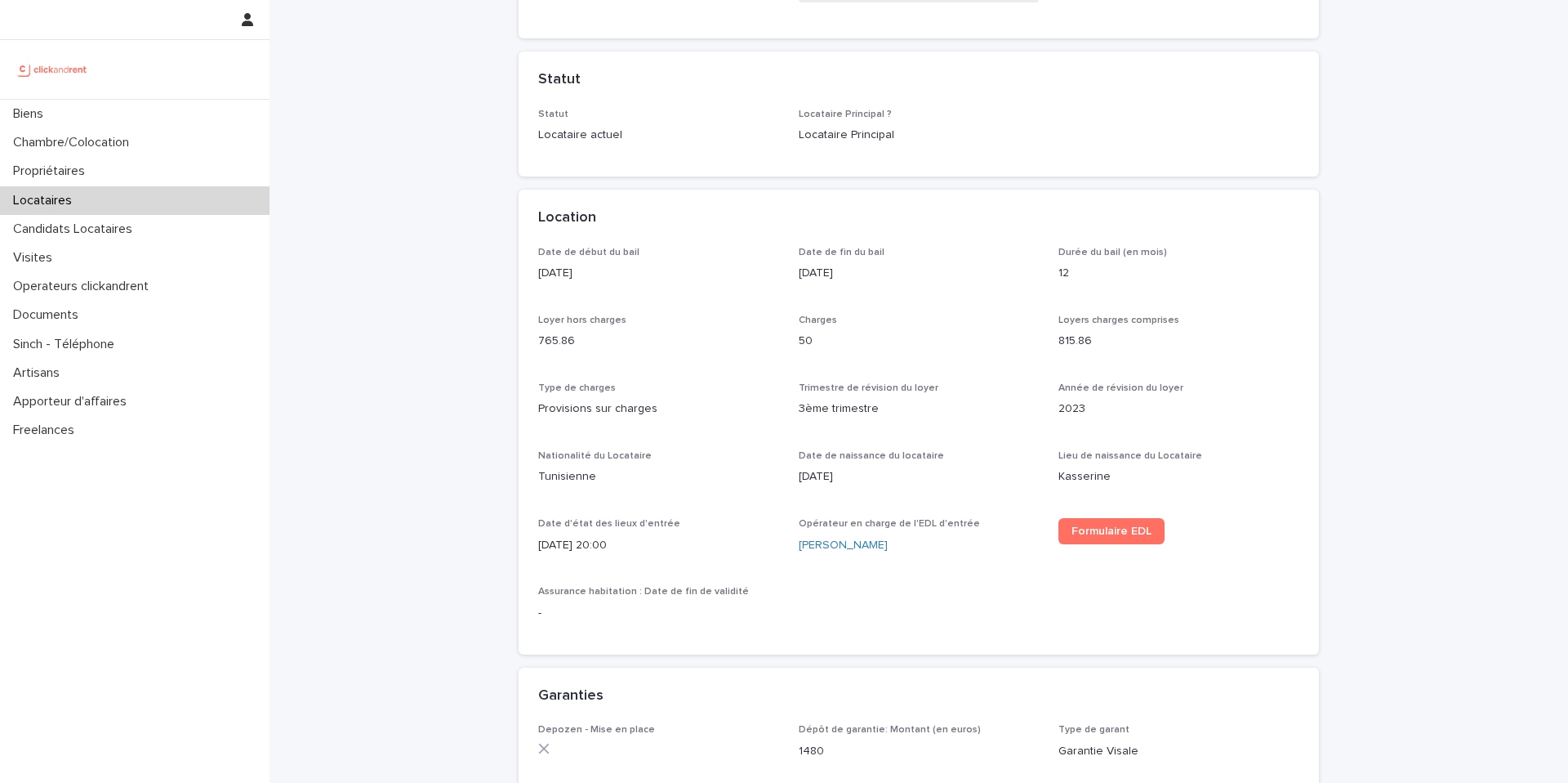
scroll to position [398, 0]
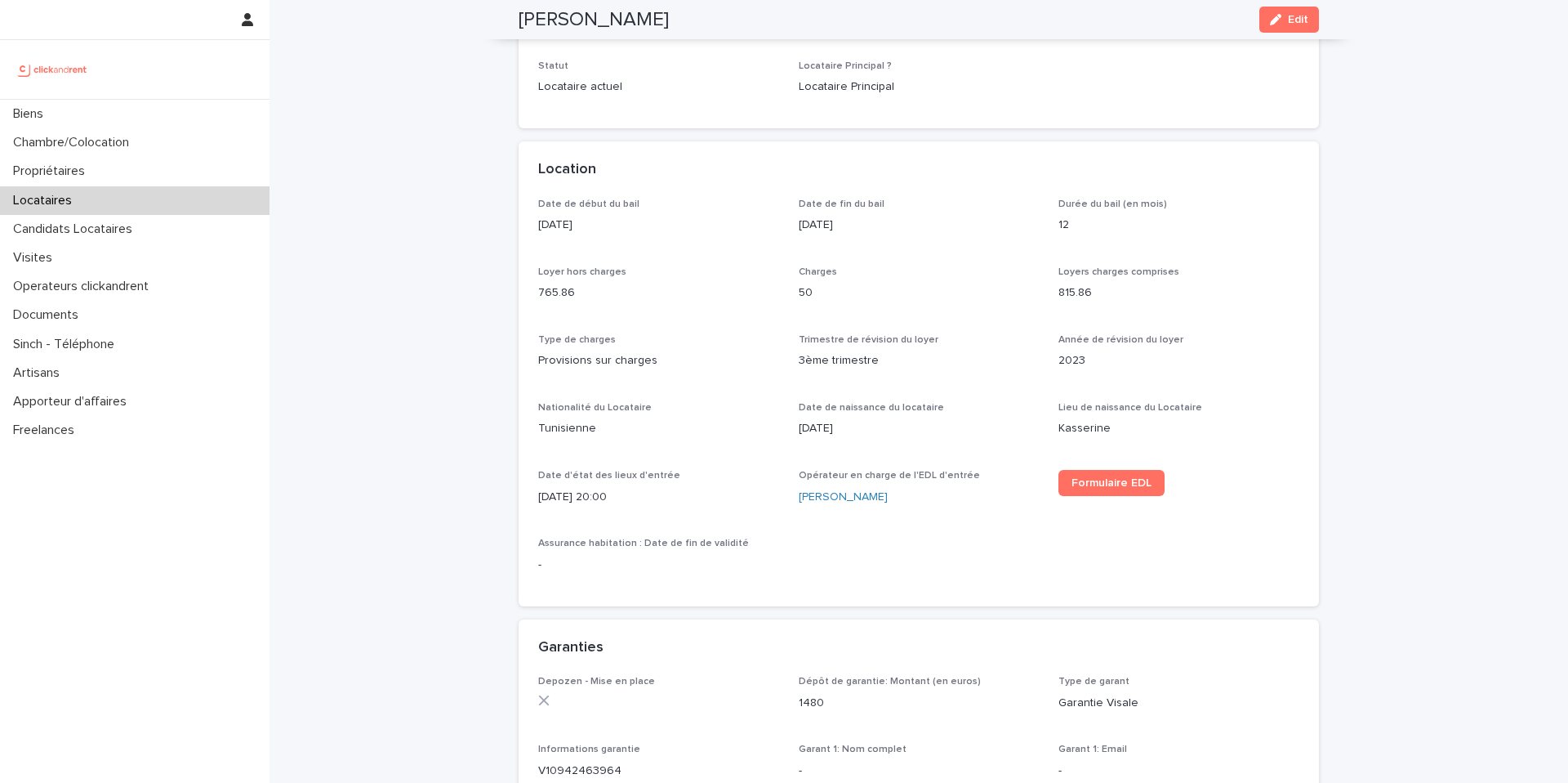
click at [571, 227] on p "8/12/2023" at bounding box center [658, 225] width 240 height 17
copy p "8/12/2023"
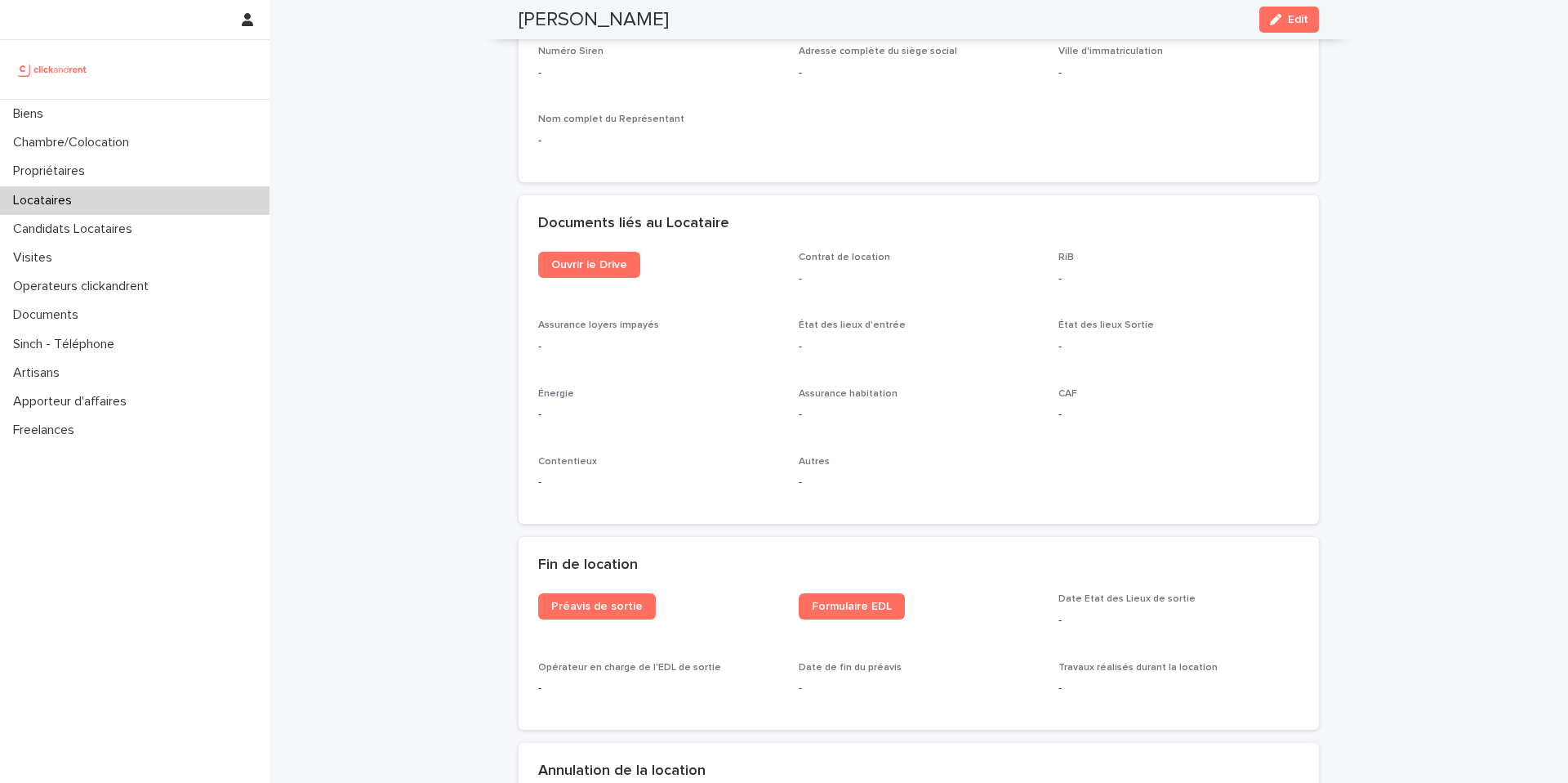
scroll to position [1786, 0]
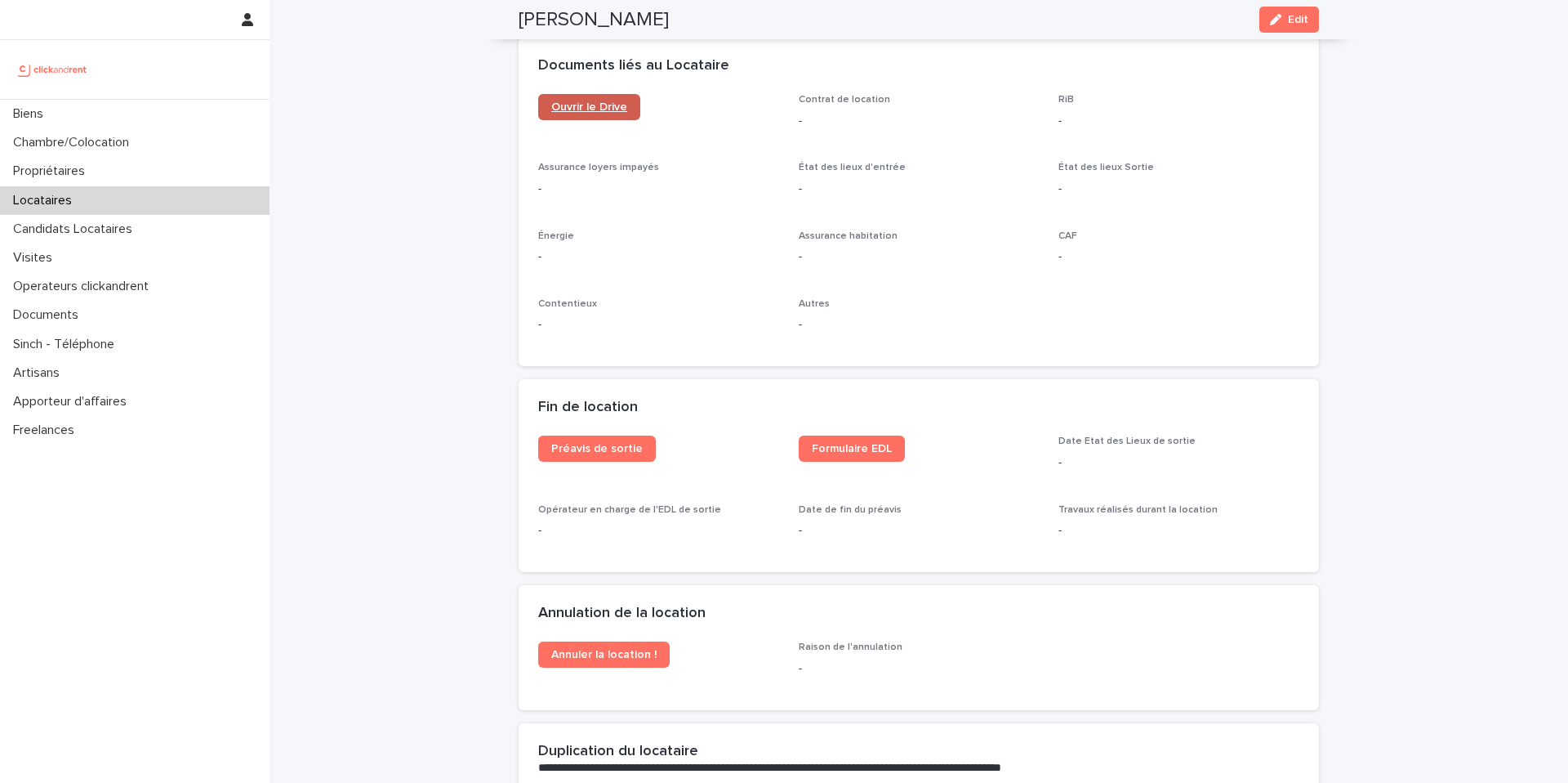
click at [578, 101] on span "Ouvrir le Drive" at bounding box center [589, 107] width 76 height 12
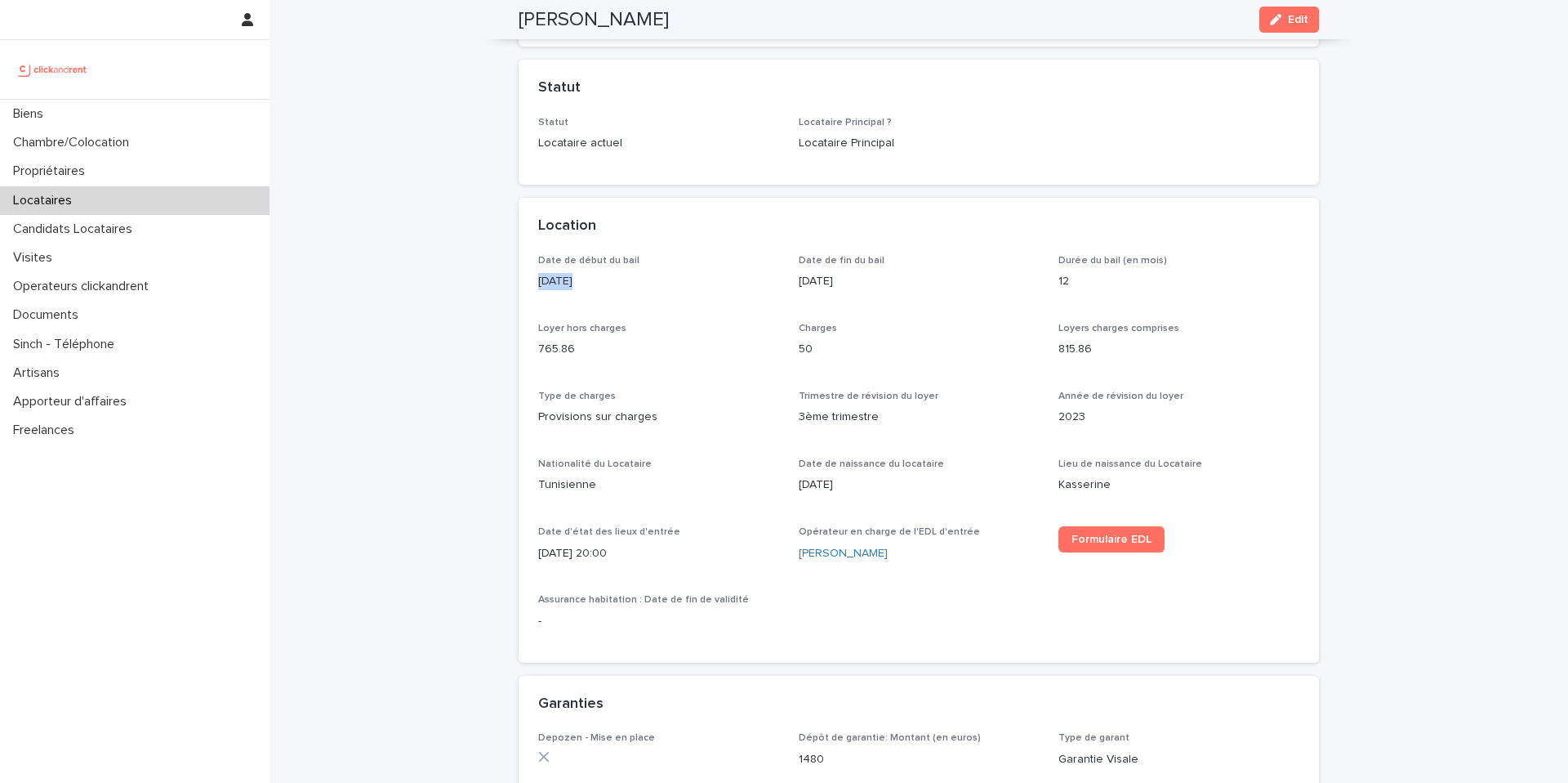
scroll to position [0, 0]
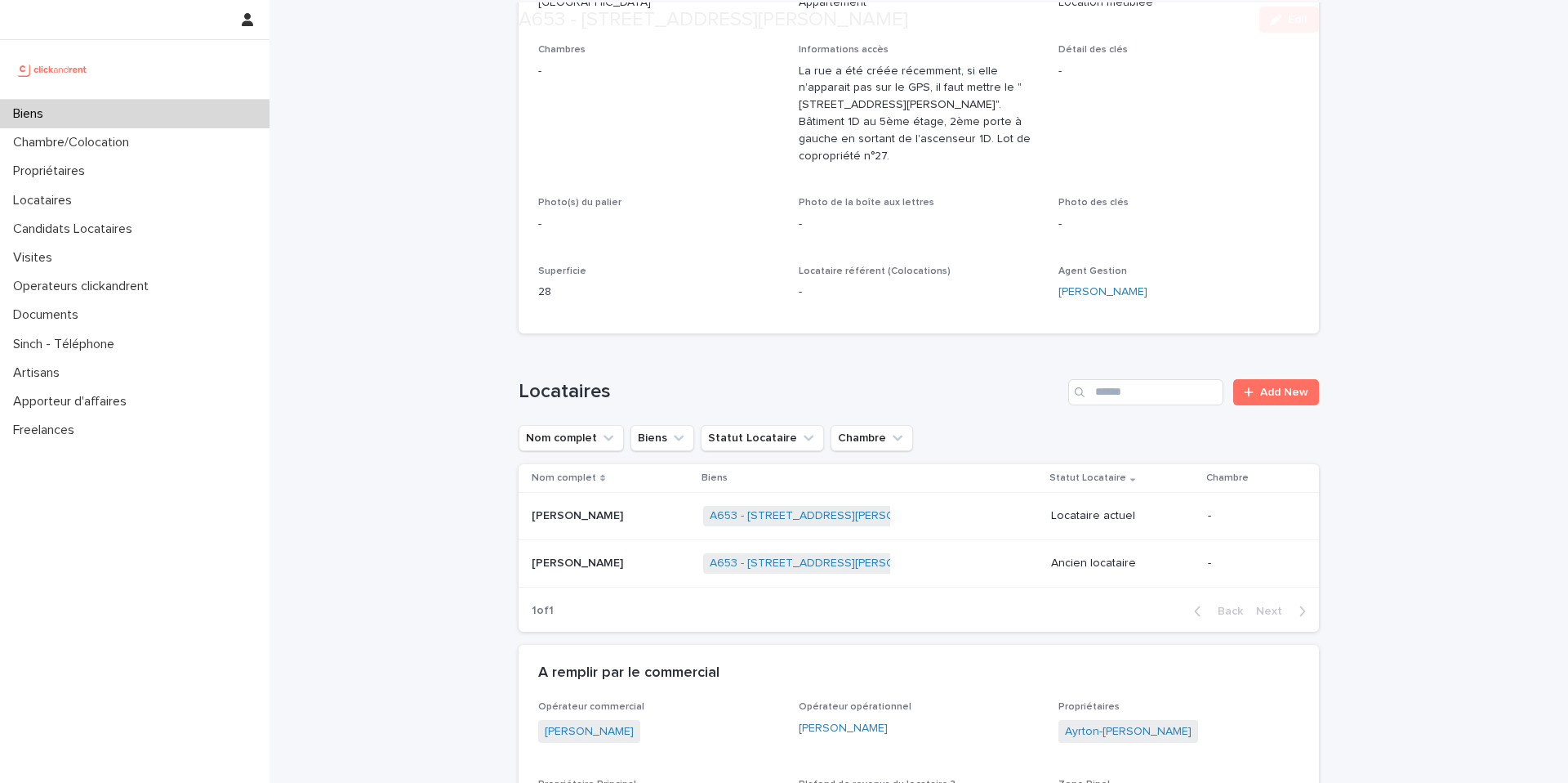
scroll to position [487, 0]
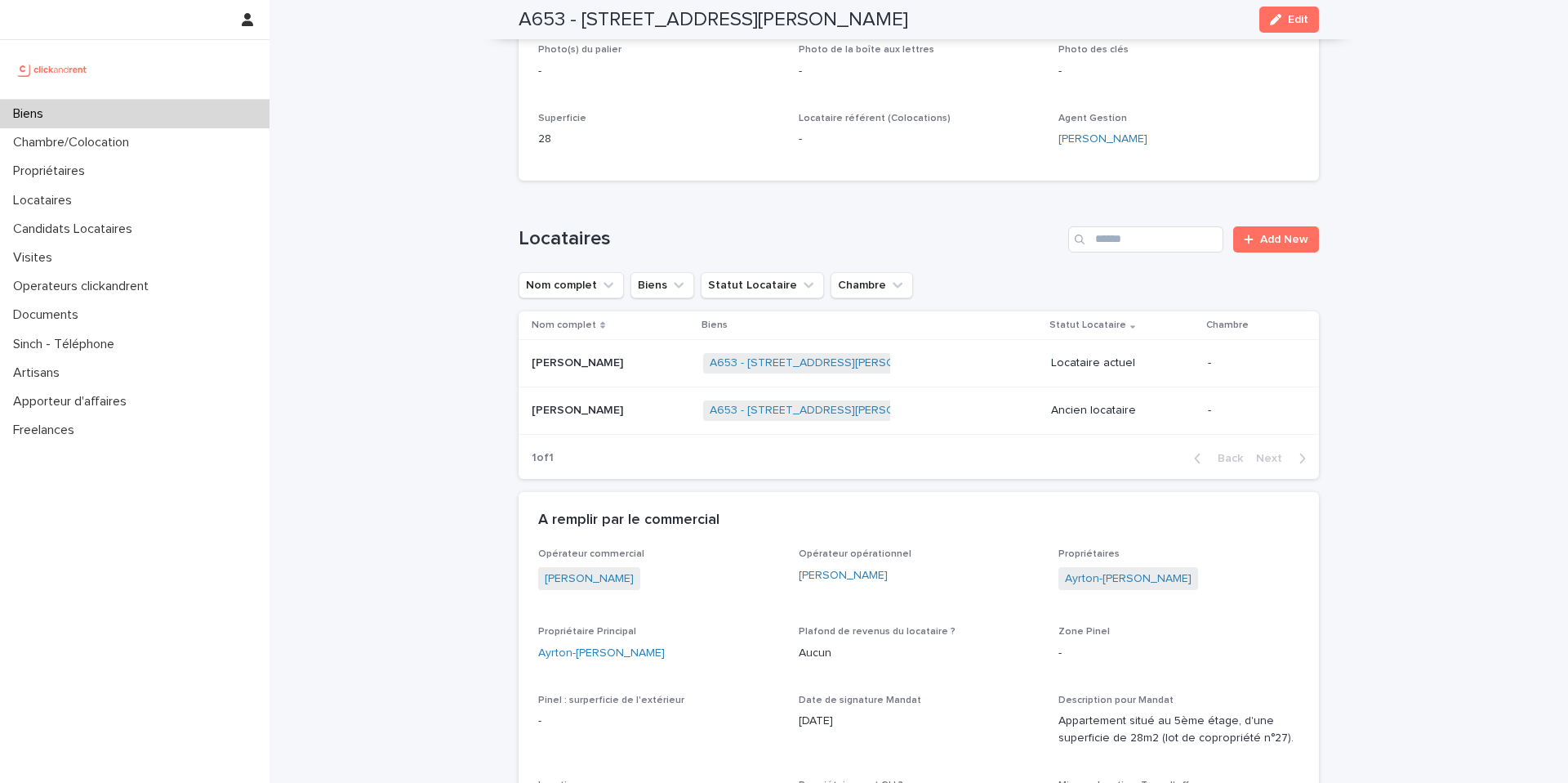
click at [639, 396] on td "Lucien Alcheikh Lucien Alcheikh" at bounding box center [608, 409] width 178 height 48
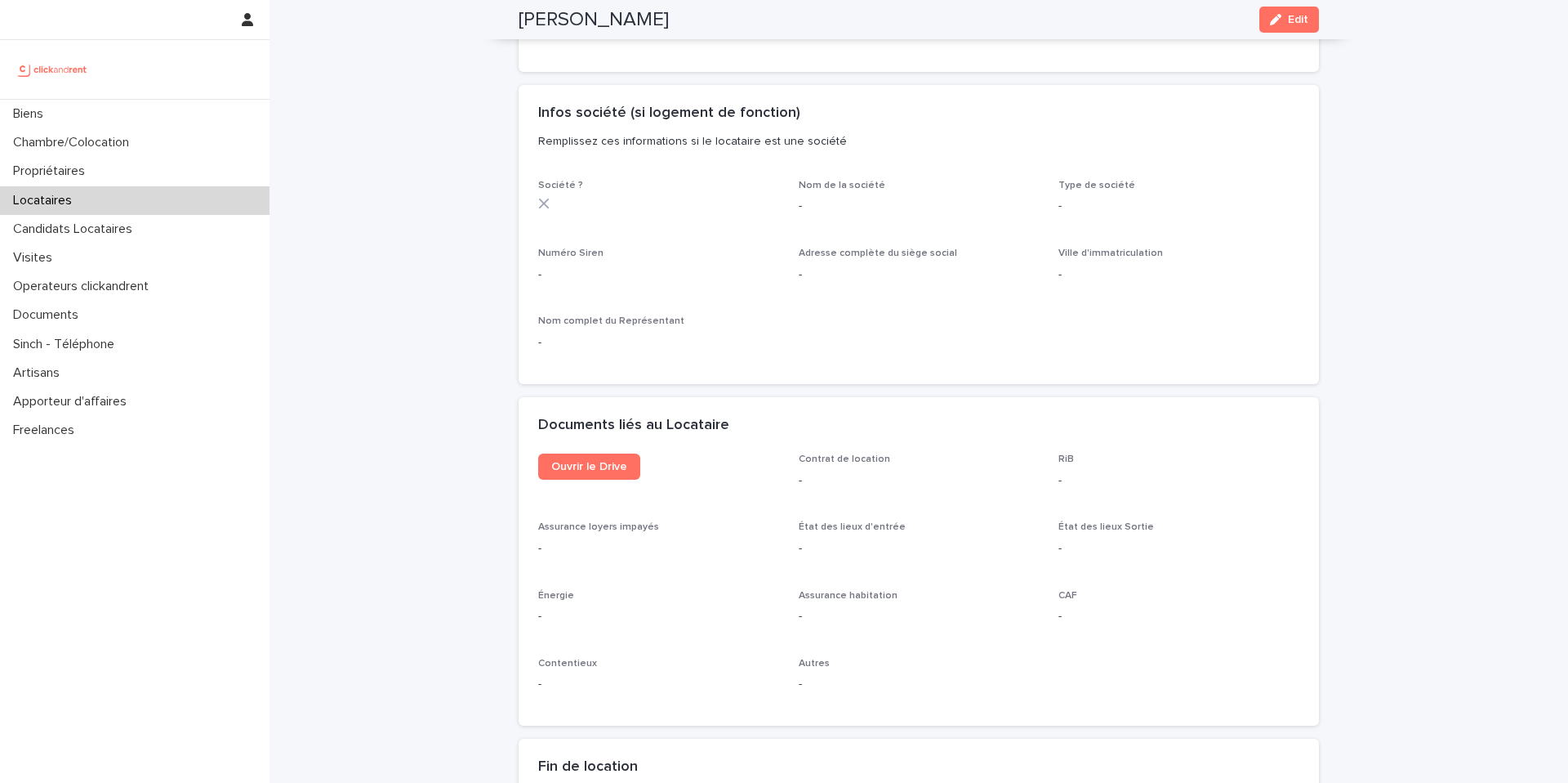
scroll to position [1400, 0]
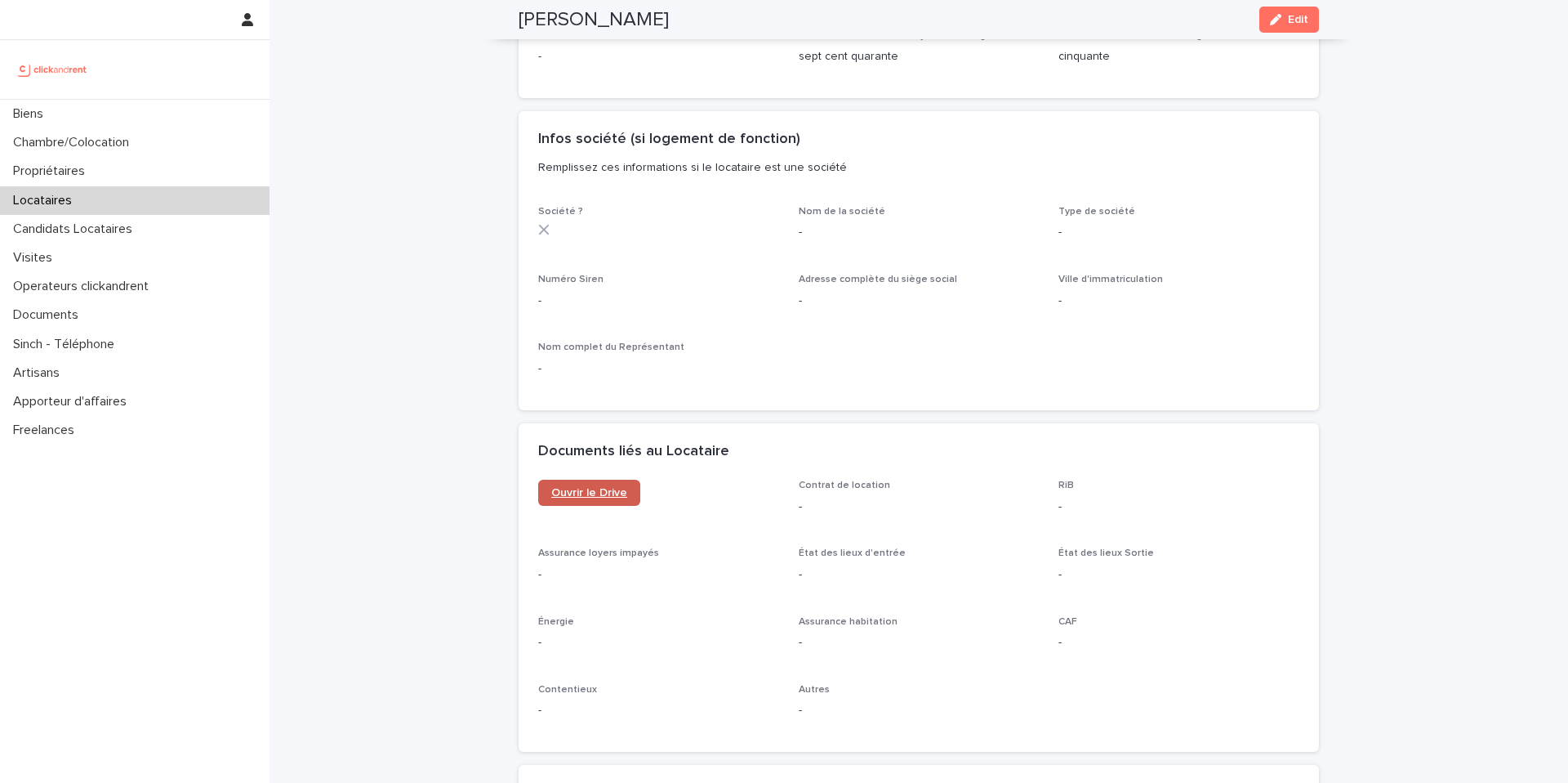
click at [595, 487] on span "Ouvrir le Drive" at bounding box center [589, 493] width 76 height 12
click at [110, 168] on div "Propriétaires" at bounding box center [135, 171] width 270 height 28
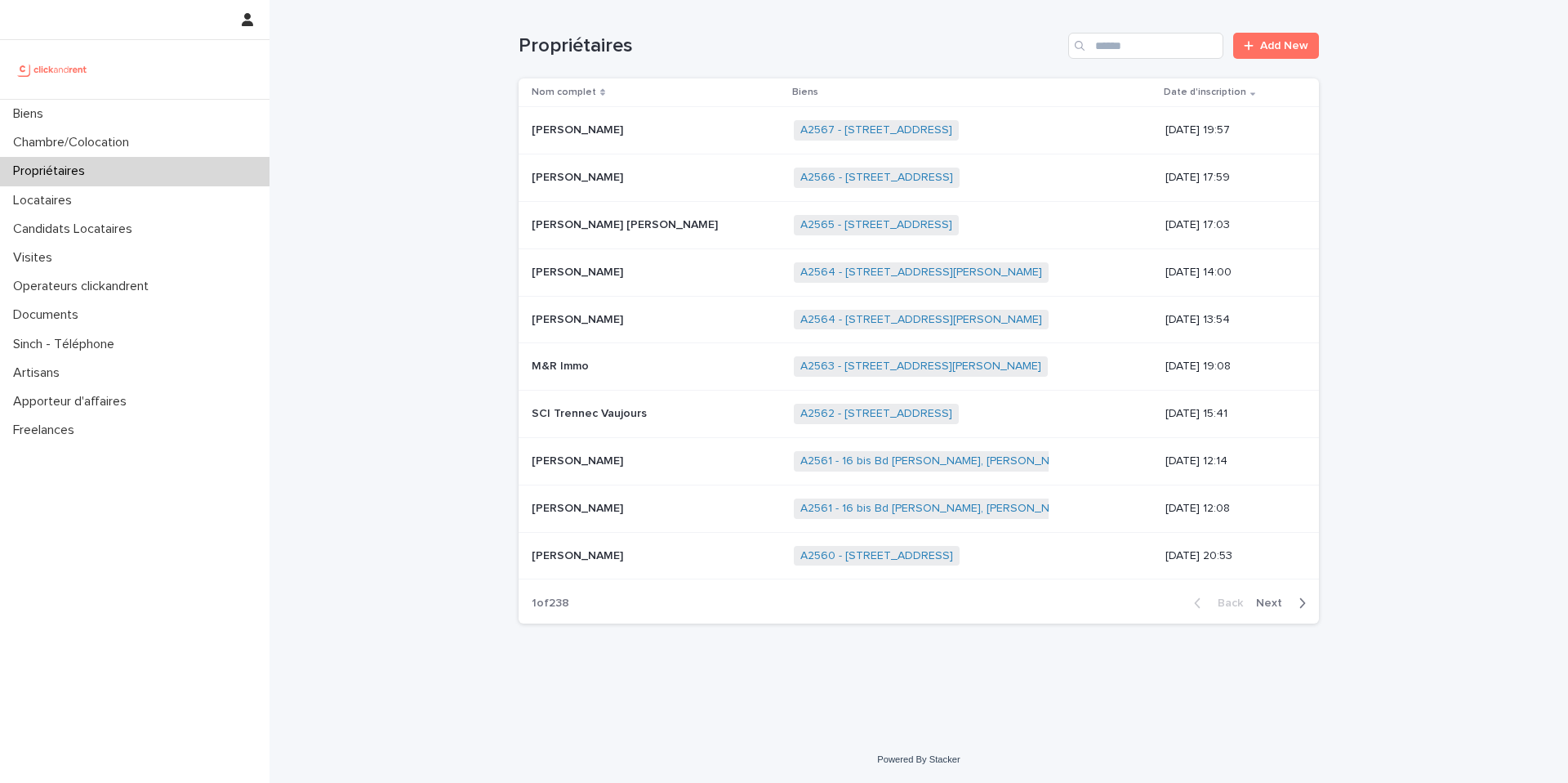
click at [1143, 65] on div "Propriétaires Add New" at bounding box center [918, 39] width 800 height 79
click at [1142, 59] on div "Propriétaires Add New" at bounding box center [918, 39] width 800 height 79
click at [1136, 58] on input "Search" at bounding box center [1146, 46] width 155 height 26
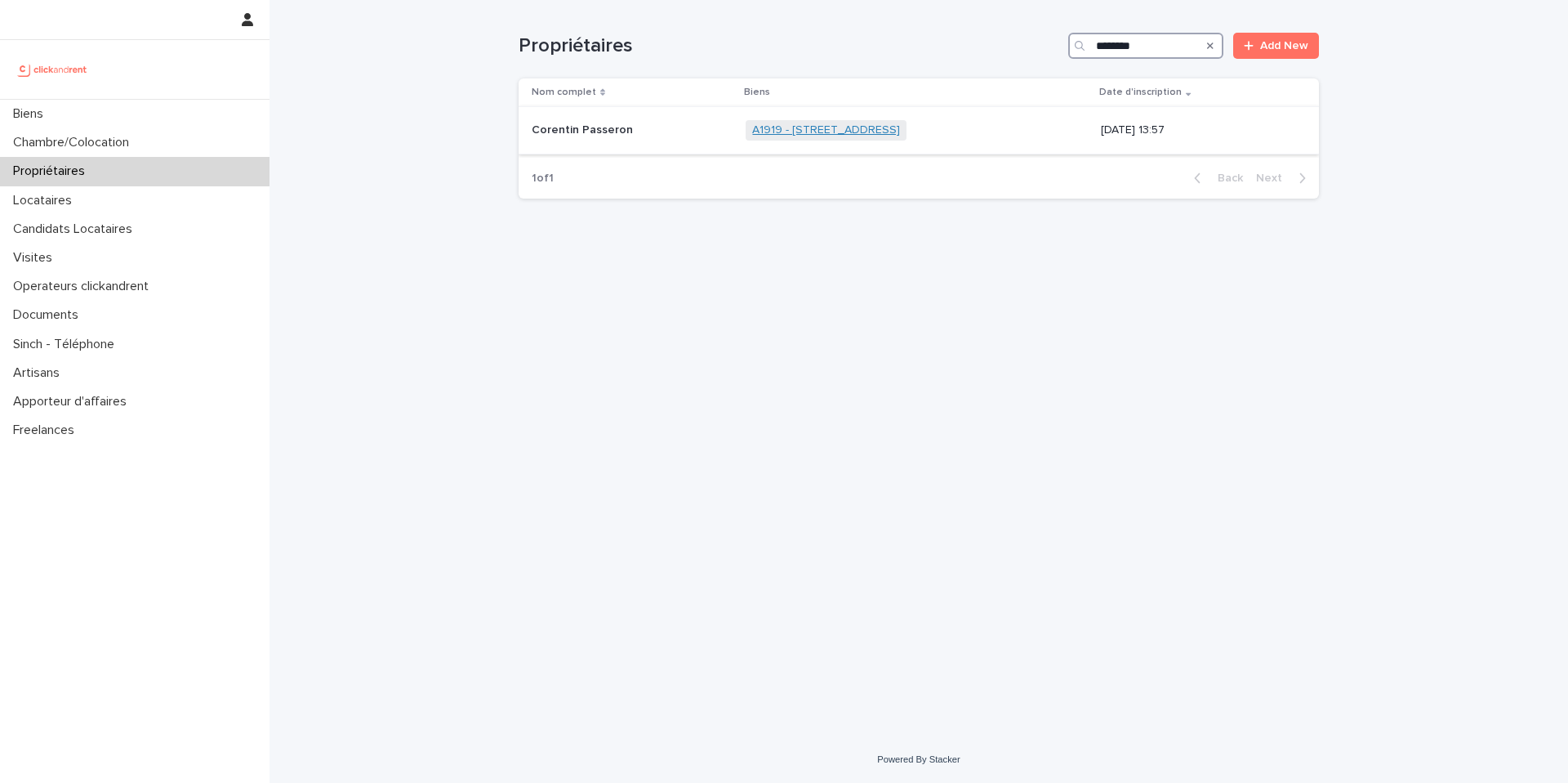
type input "********"
click at [865, 130] on link "A1919 - 138 Avenue d'Argenteuil, Asnières-sur-Seine 92600" at bounding box center [826, 130] width 147 height 14
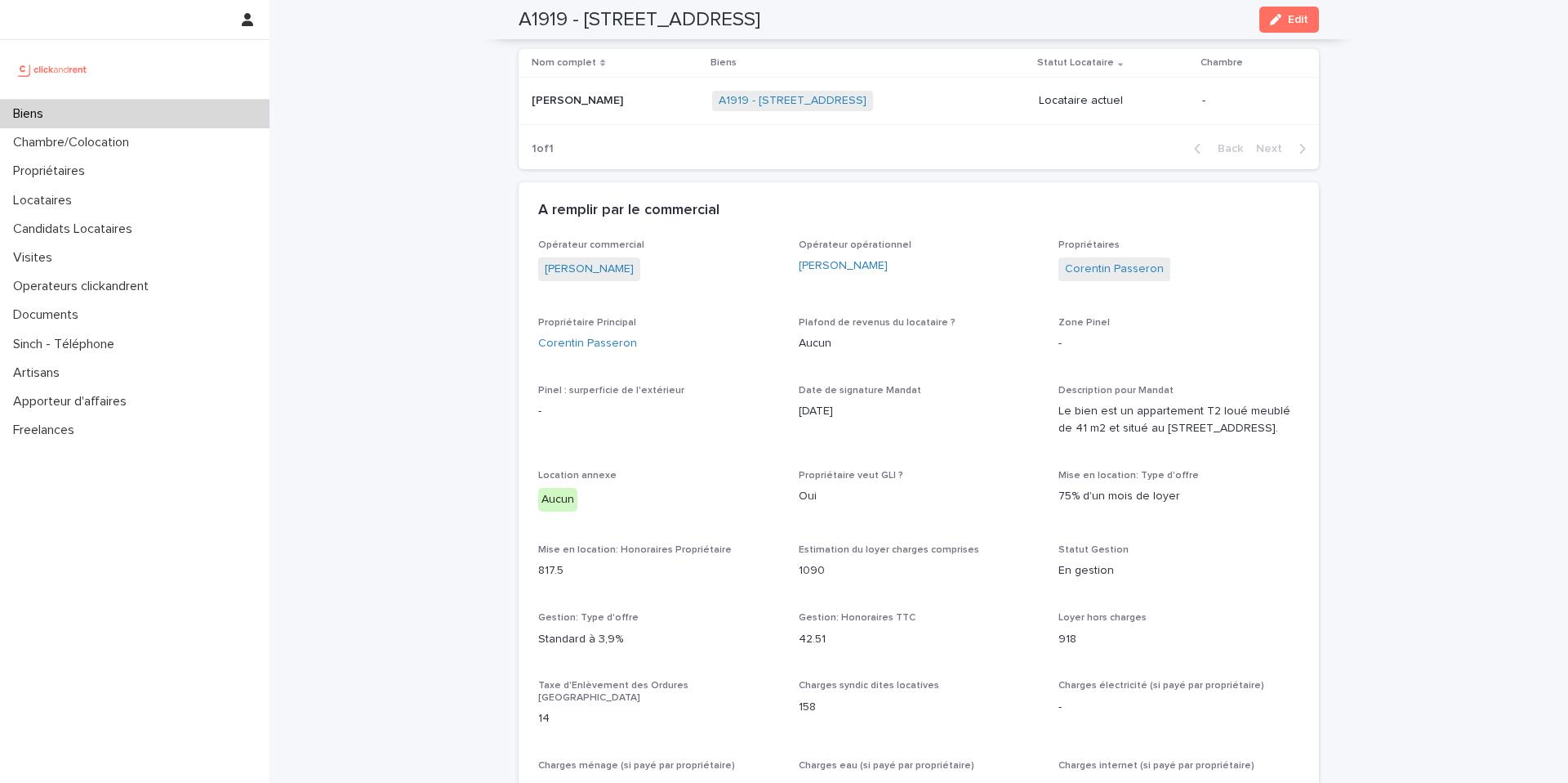
scroll to position [740, 0]
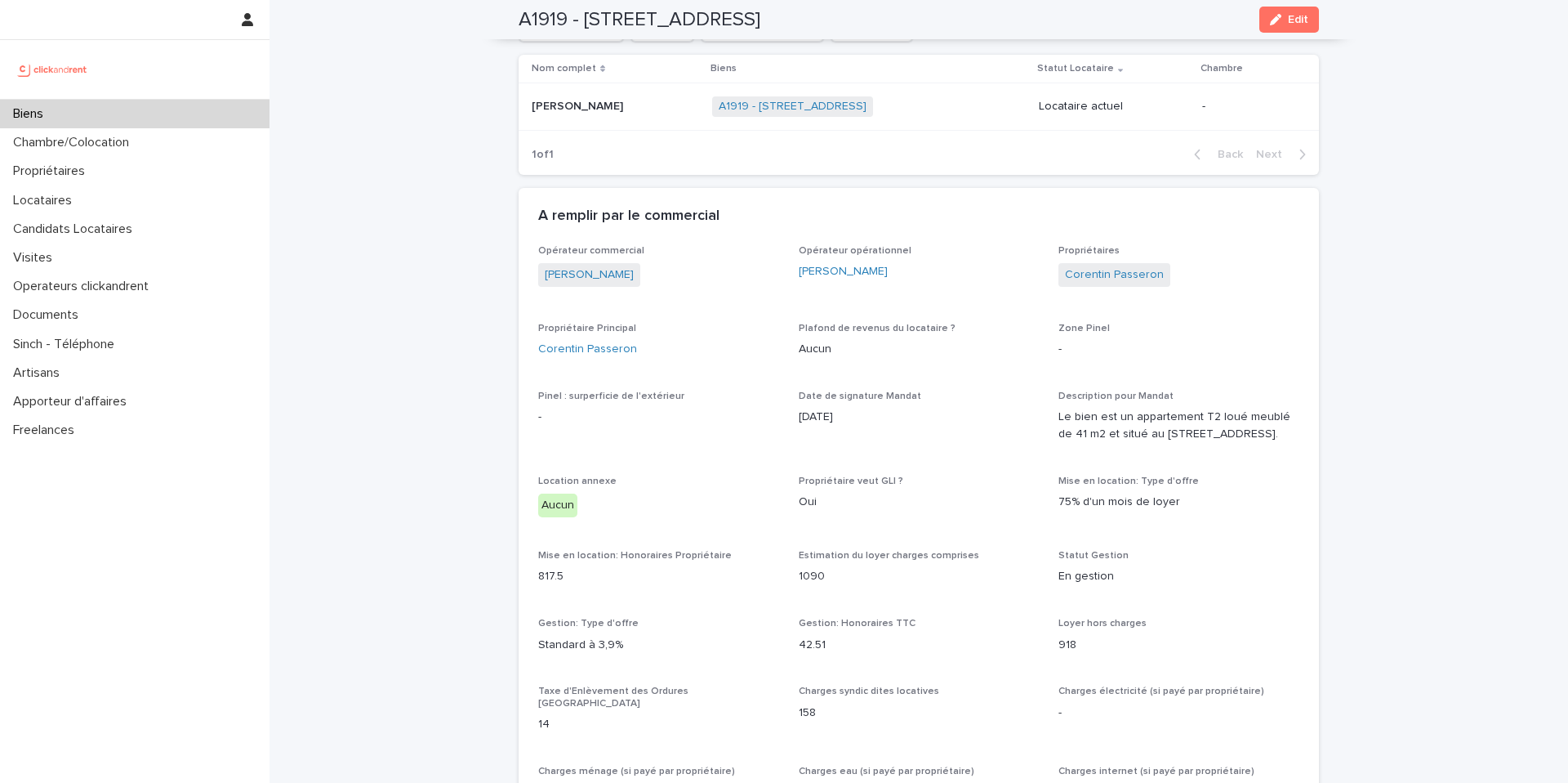
click at [587, 109] on p "Mohamed Diakite" at bounding box center [579, 105] width 95 height 17
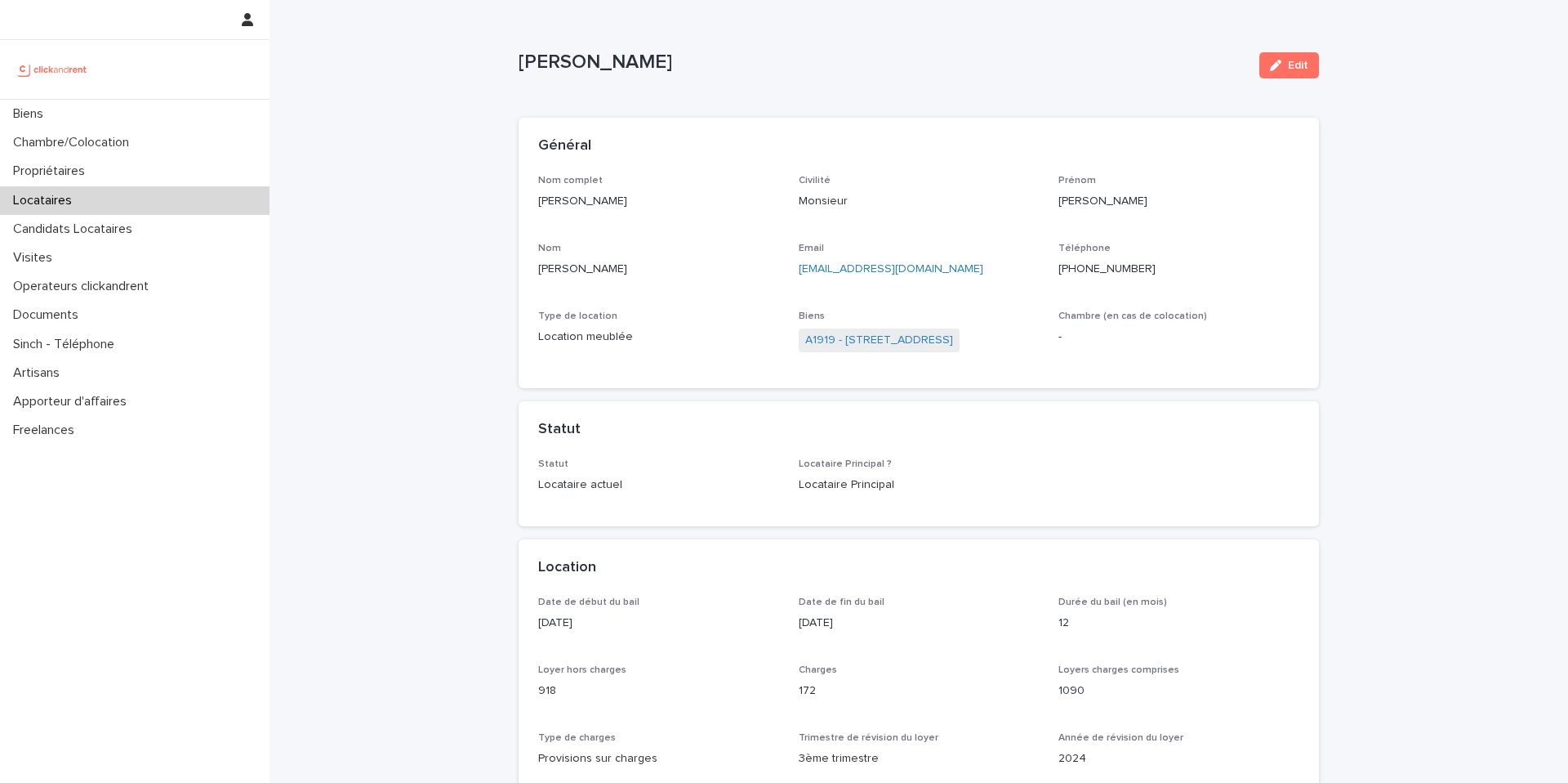
click at [652, 199] on p "Mohamed Diakite" at bounding box center [658, 202] width 240 height 17
drag, startPoint x: 980, startPoint y: 270, endPoint x: 794, endPoint y: 274, distance: 186.0
click at [797, 274] on div "Nom complet Mohamed Diakite Civilité Monsieur Prénom Mohamed Nom Diakite Email …" at bounding box center [918, 272] width 761 height 194
copy link "lexusdeencisse@gmail.com"
click at [953, 343] on link "A1919 - 138 Avenue d'Argenteuil, Asnières-sur-Seine 92600" at bounding box center [879, 341] width 147 height 17
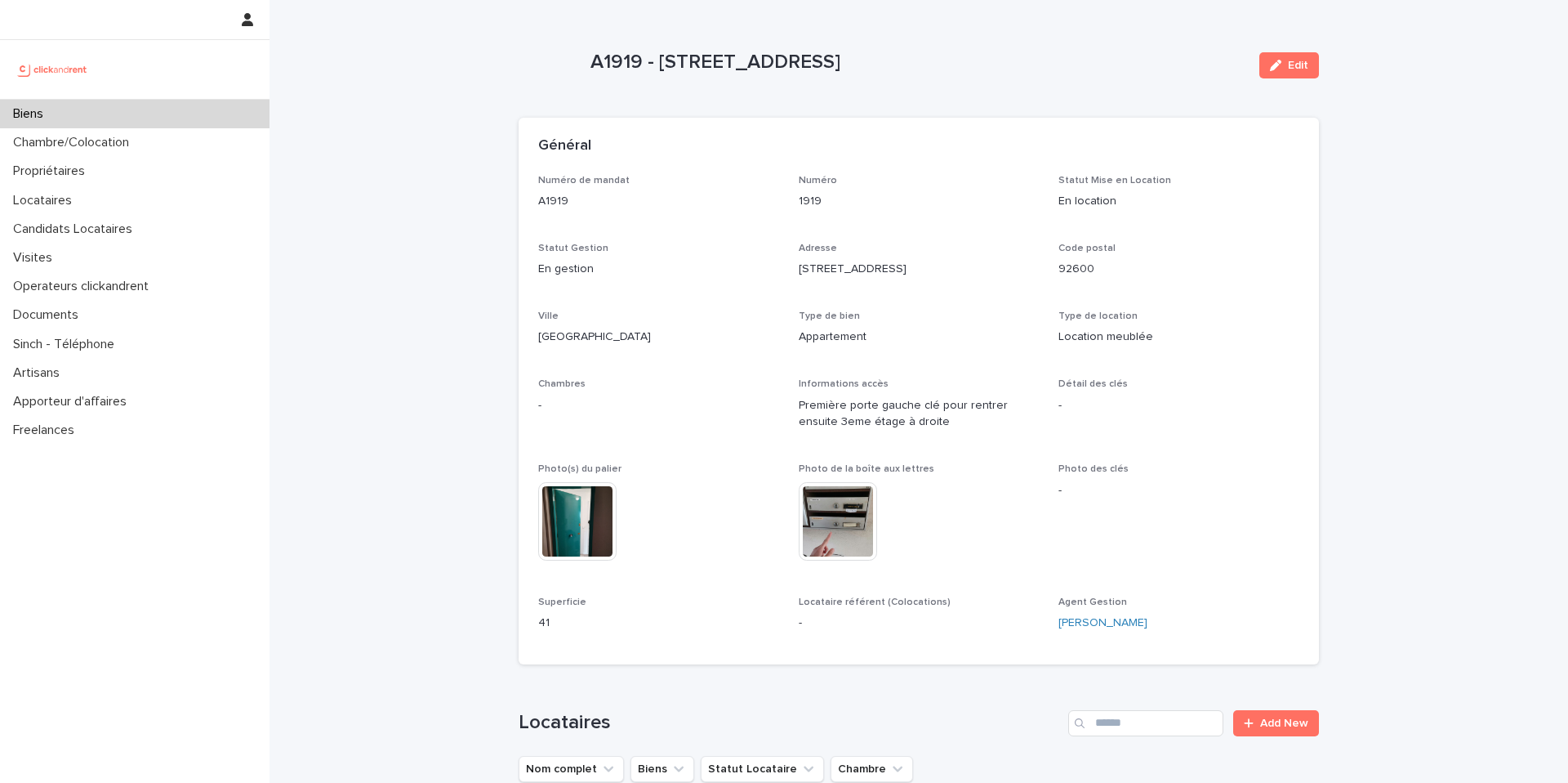
click at [884, 53] on p "A1919 - 138 Avenue d'Argenteuil, Asnières-sur-Seine 92600" at bounding box center [918, 62] width 656 height 23
copy div "A1919 - 138 Avenue d'Argenteuil, Asnières-sur-Seine 92600 Edit Sorry, there was…"
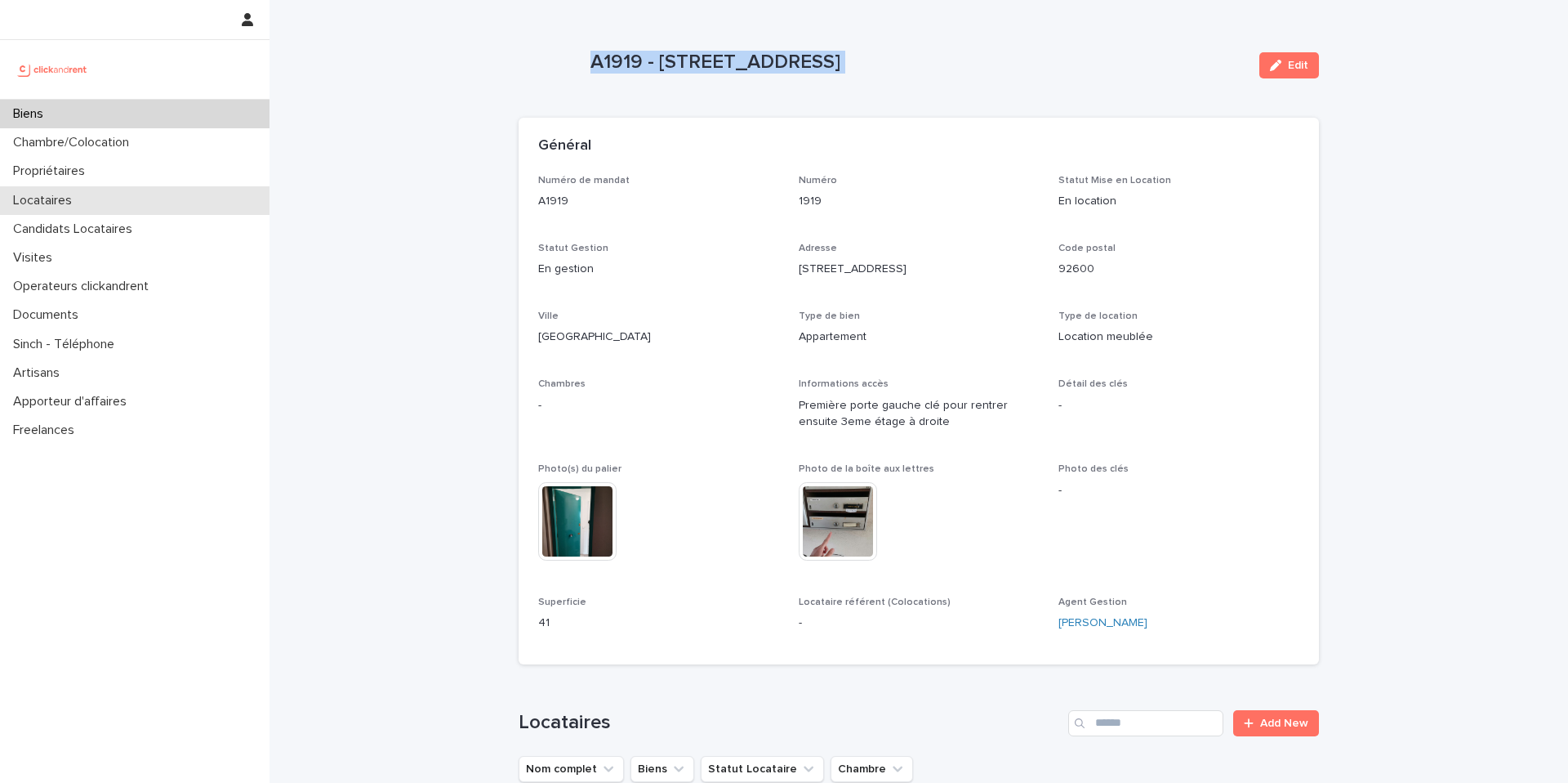
click at [88, 195] on div "Locataires" at bounding box center [135, 200] width 270 height 28
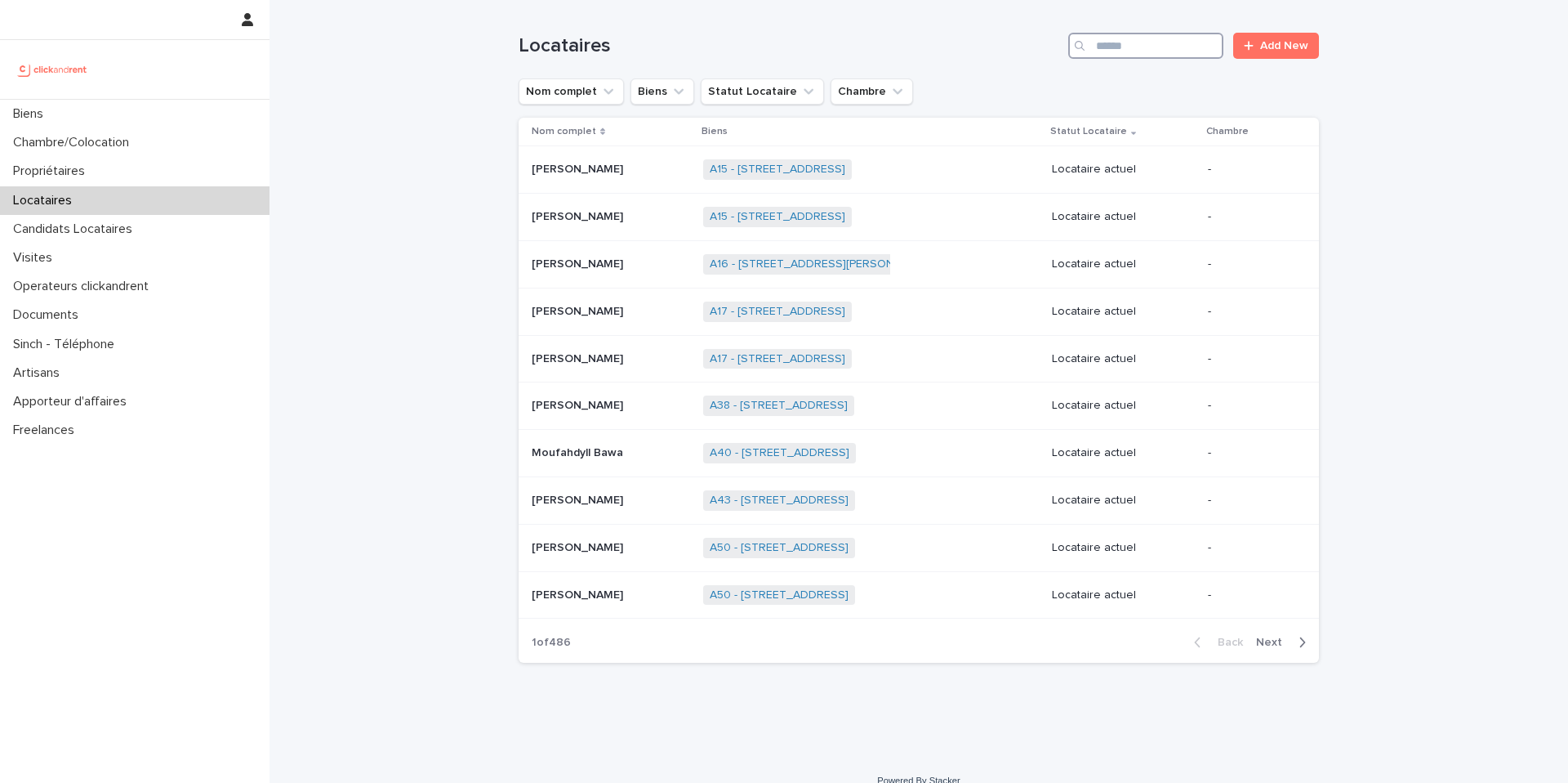
click at [1177, 56] on input "Search" at bounding box center [1146, 46] width 155 height 26
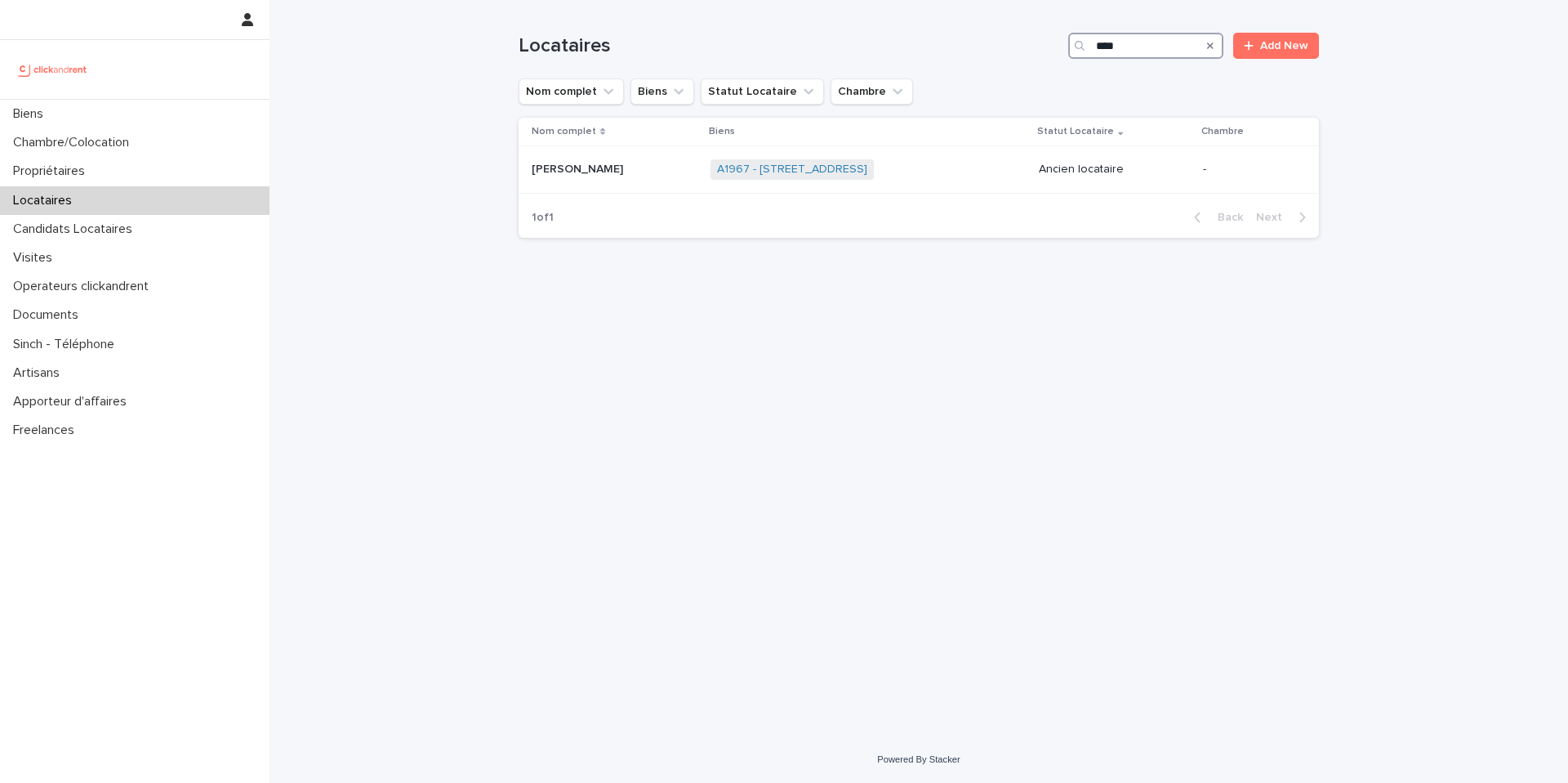
type input "****"
click at [832, 168] on link "A1967 - 209 Rue du Ménil, Asnières-sur-Seine 92600" at bounding box center [791, 170] width 150 height 14
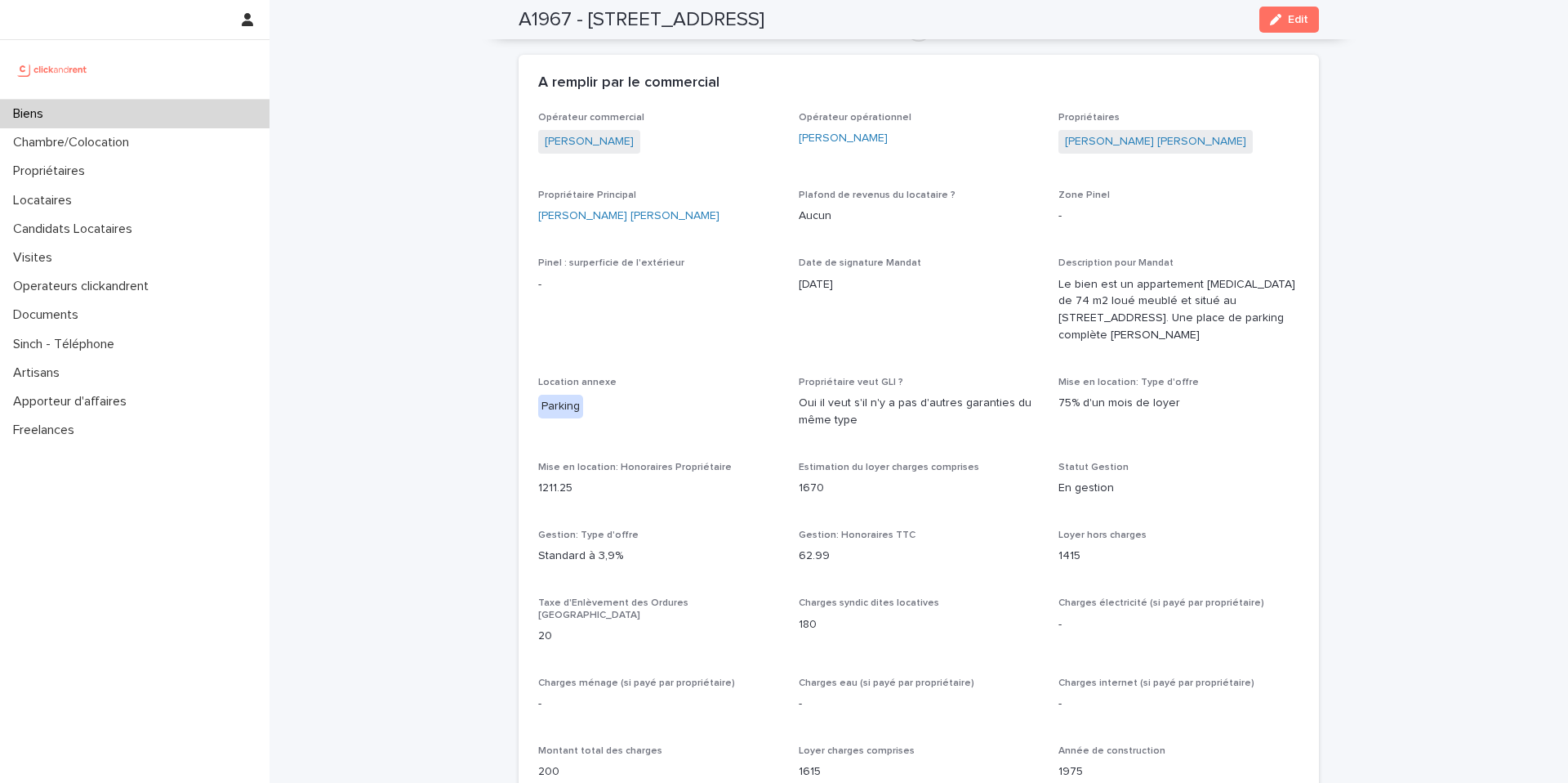
scroll to position [795, 0]
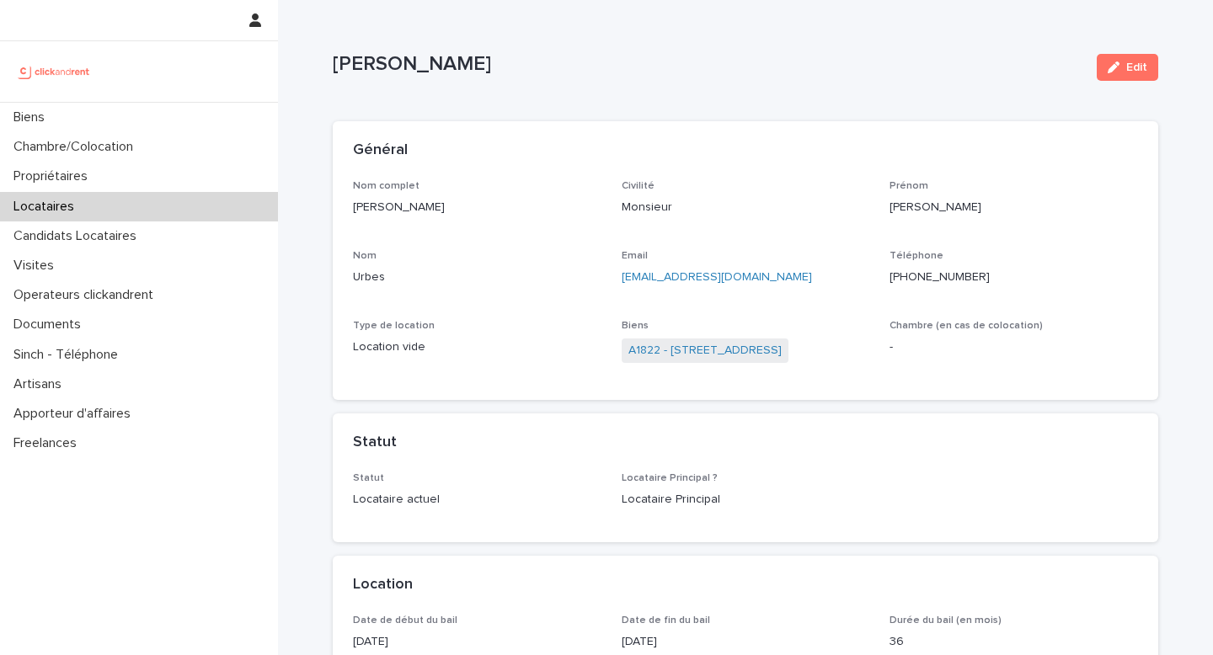
scroll to position [9, 0]
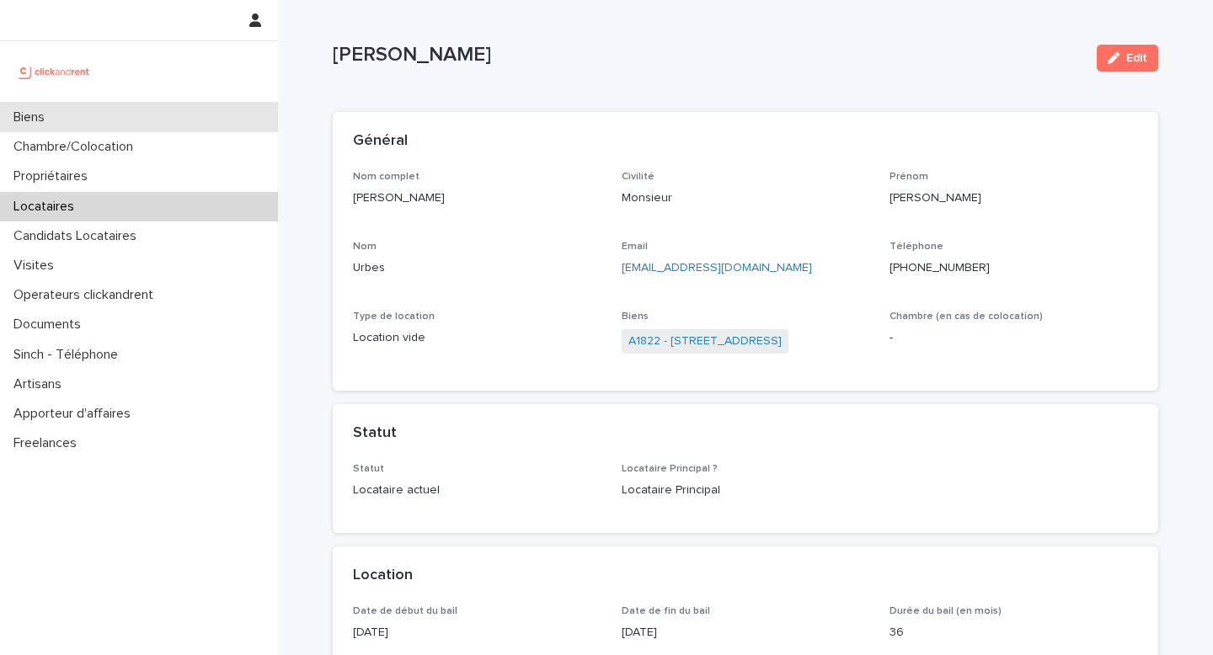
click at [51, 123] on p "Biens" at bounding box center [32, 117] width 51 height 16
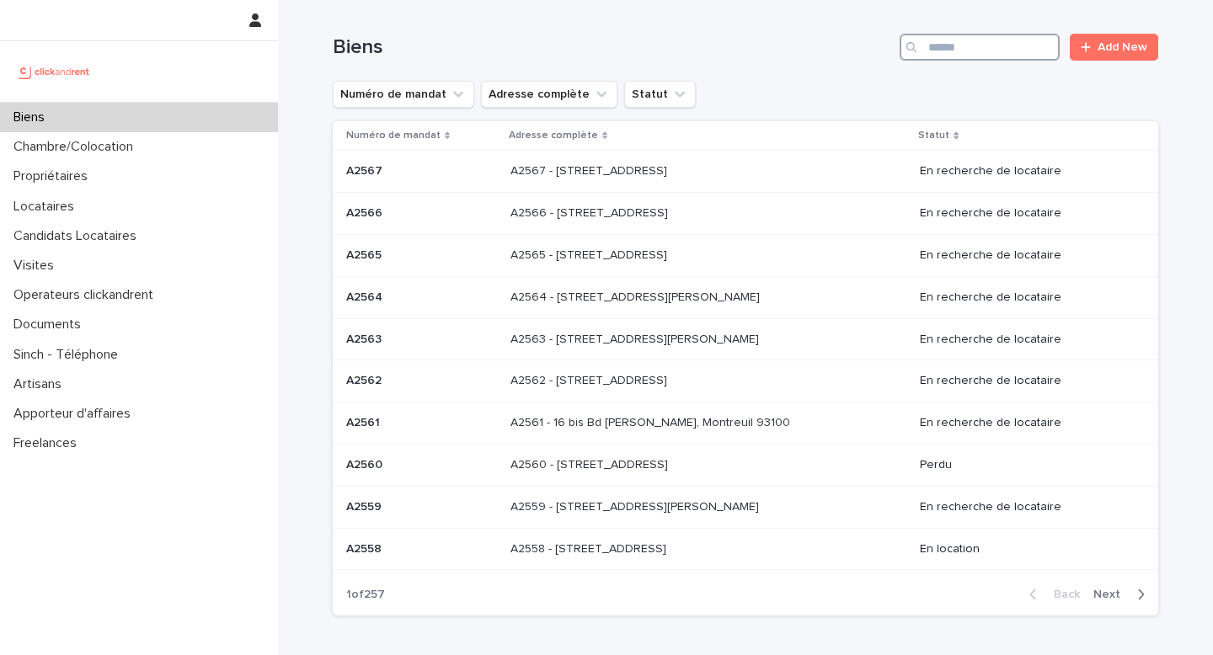
click at [973, 45] on input "Search" at bounding box center [979, 47] width 160 height 27
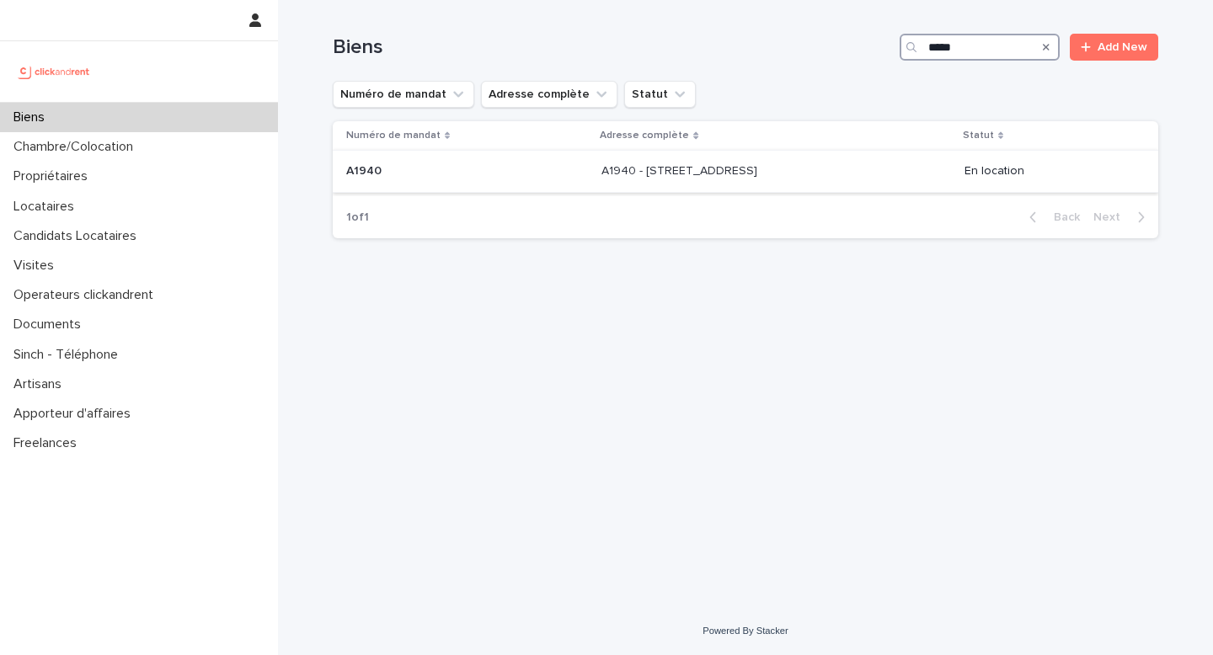
type input "*****"
click at [799, 182] on div "A1940 - [STREET_ADDRESS][GEOGRAPHIC_DATA][STREET_ADDRESS]" at bounding box center [775, 171] width 349 height 28
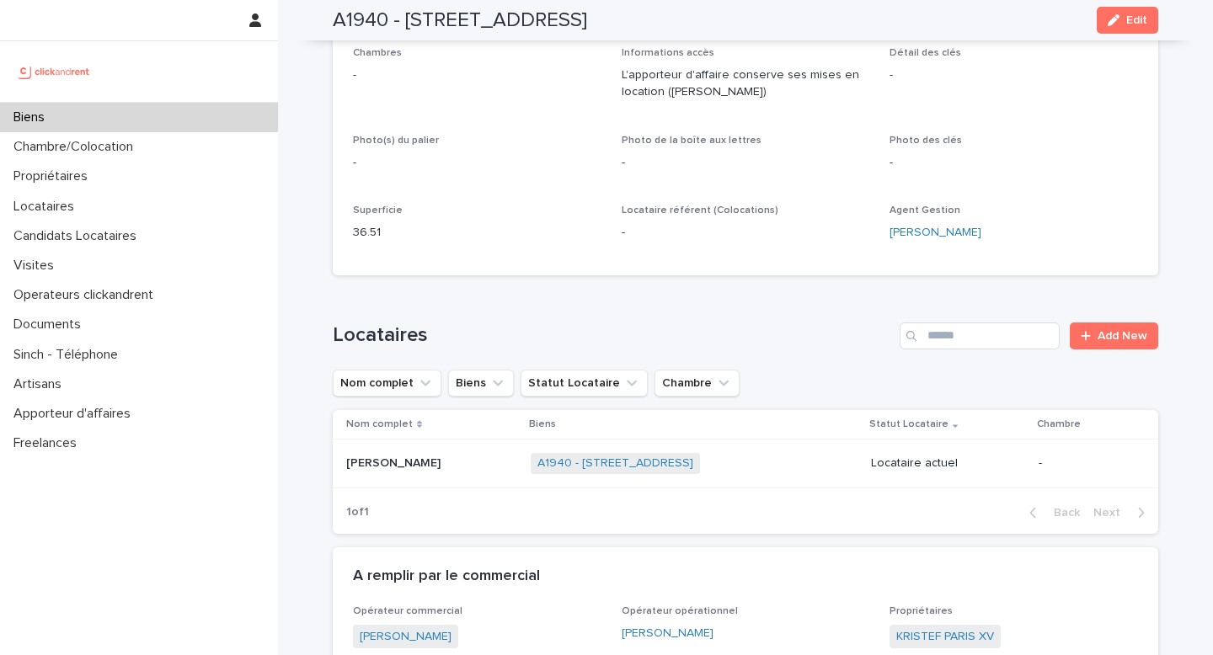
scroll to position [366, 0]
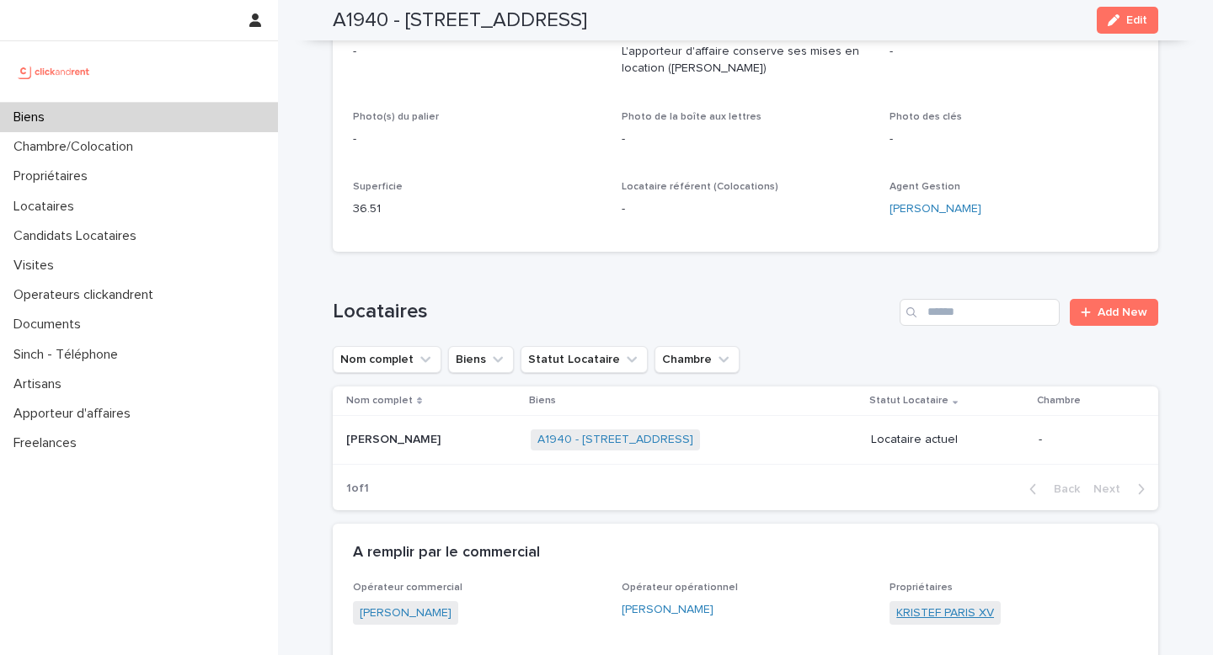
click at [936, 617] on link "KRISTEF PARIS XV" at bounding box center [945, 614] width 98 height 18
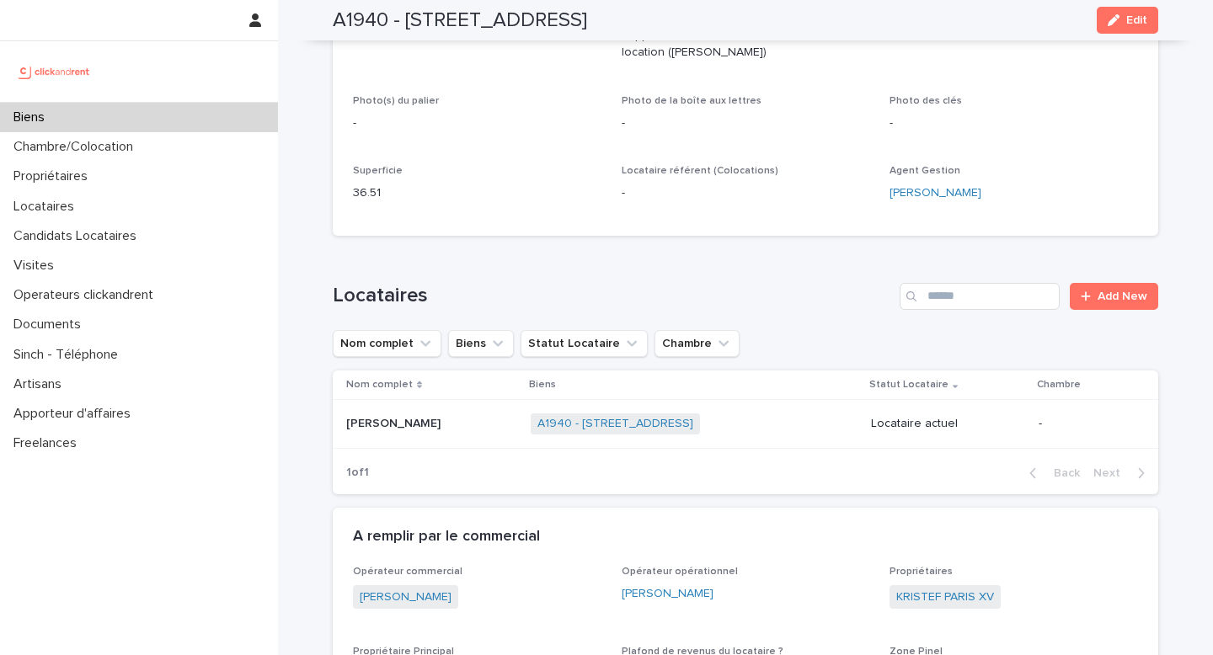
scroll to position [390, 0]
